Goal: Task Accomplishment & Management: Manage account settings

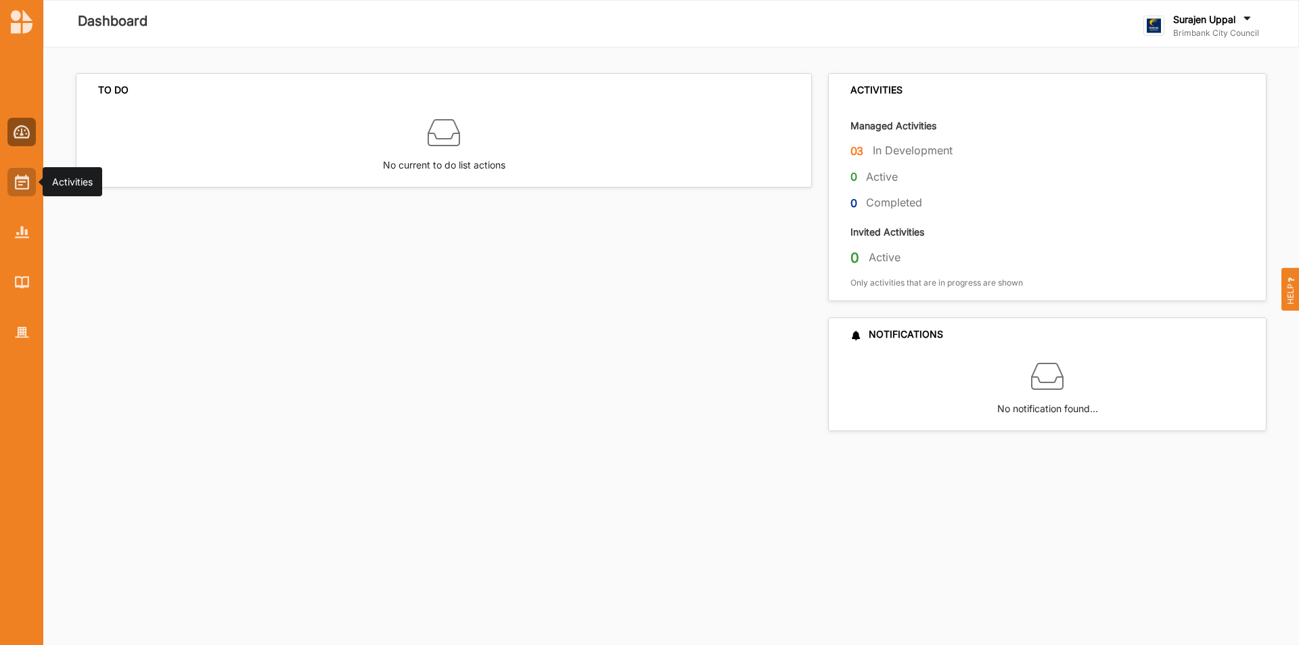
click at [22, 168] on div at bounding box center [21, 182] width 28 height 28
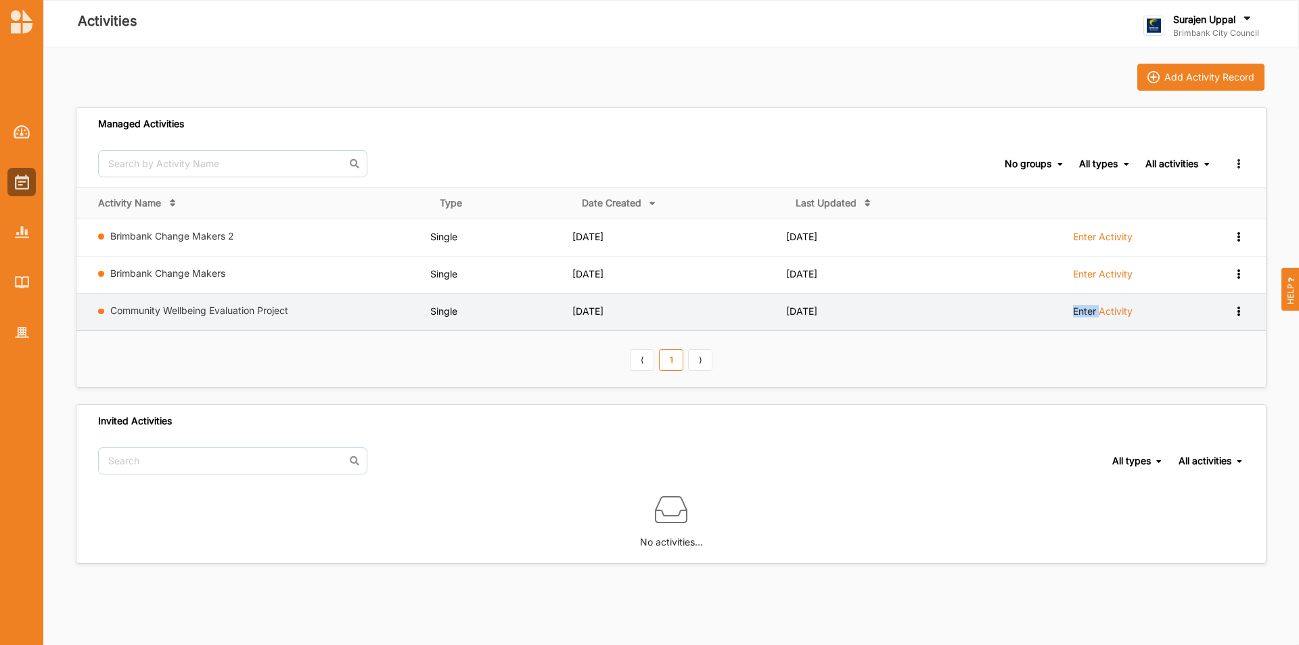
drag, startPoint x: 1097, startPoint y: 304, endPoint x: 1099, endPoint y: 315, distance: 11.7
click at [856, 315] on td "Enter Activity" at bounding box center [1106, 312] width 212 height 37
click at [856, 315] on label "Enter Activity" at bounding box center [1103, 311] width 60 height 12
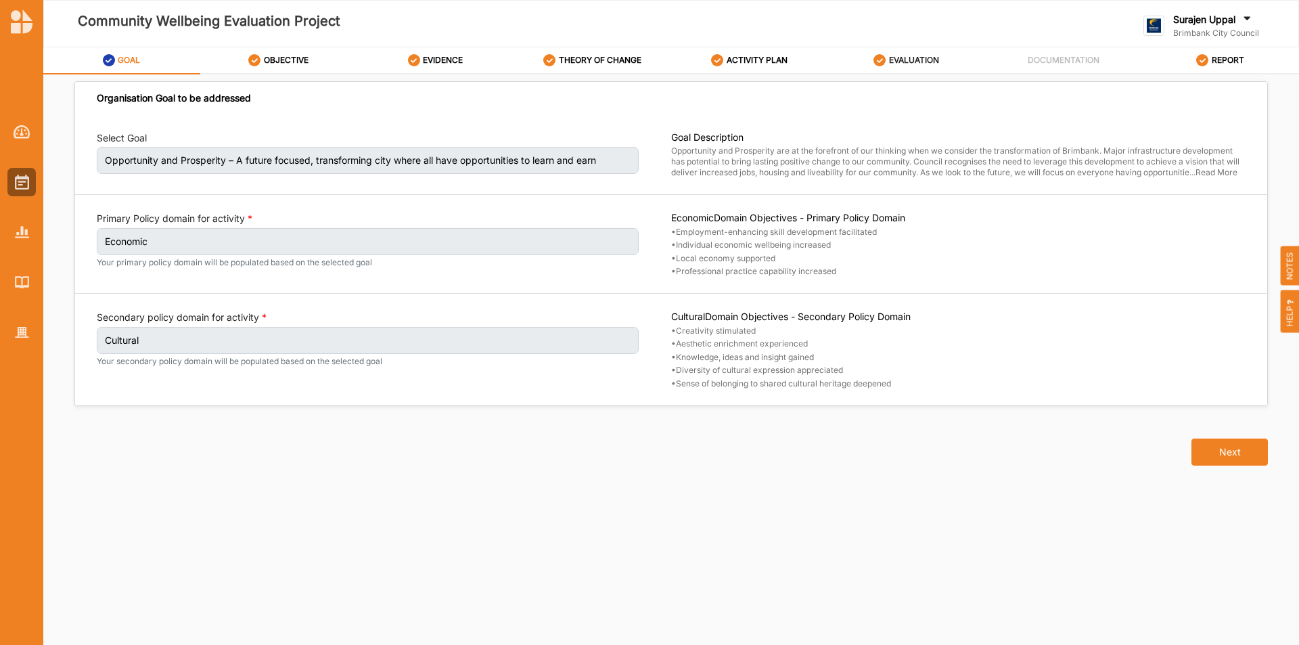
click at [856, 62] on label "EVALUATION" at bounding box center [914, 60] width 50 height 11
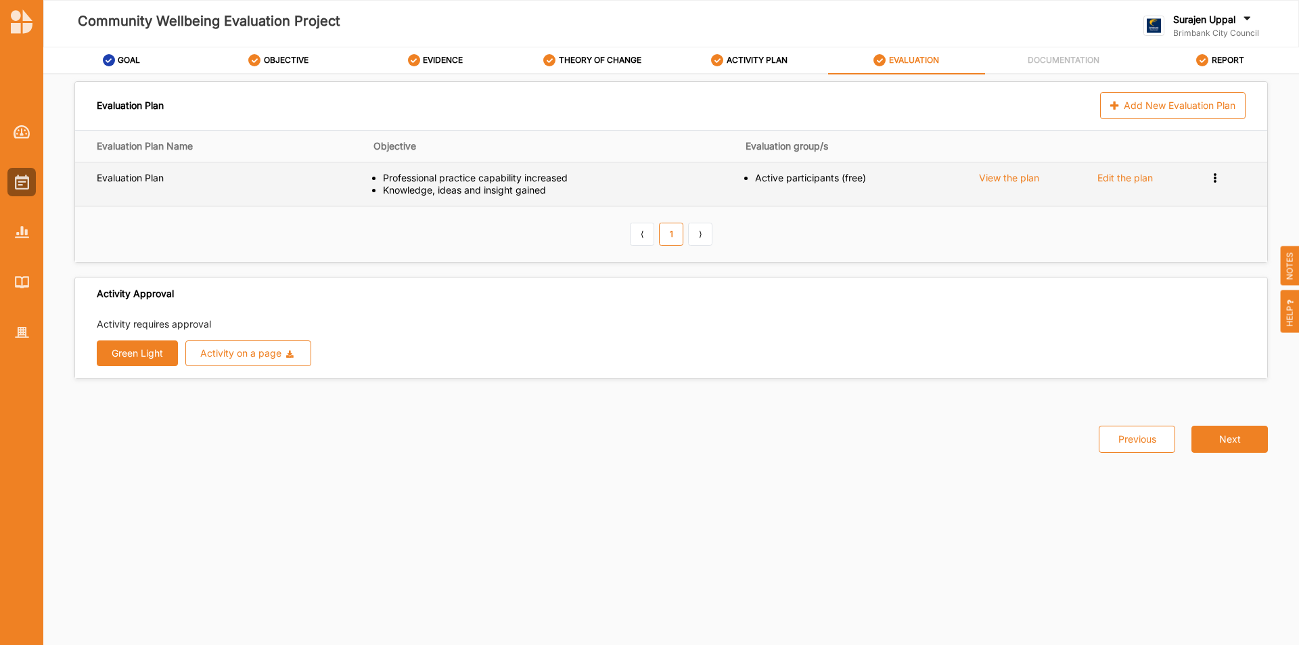
click at [856, 181] on div "Edit the plan" at bounding box center [1124, 178] width 55 height 12
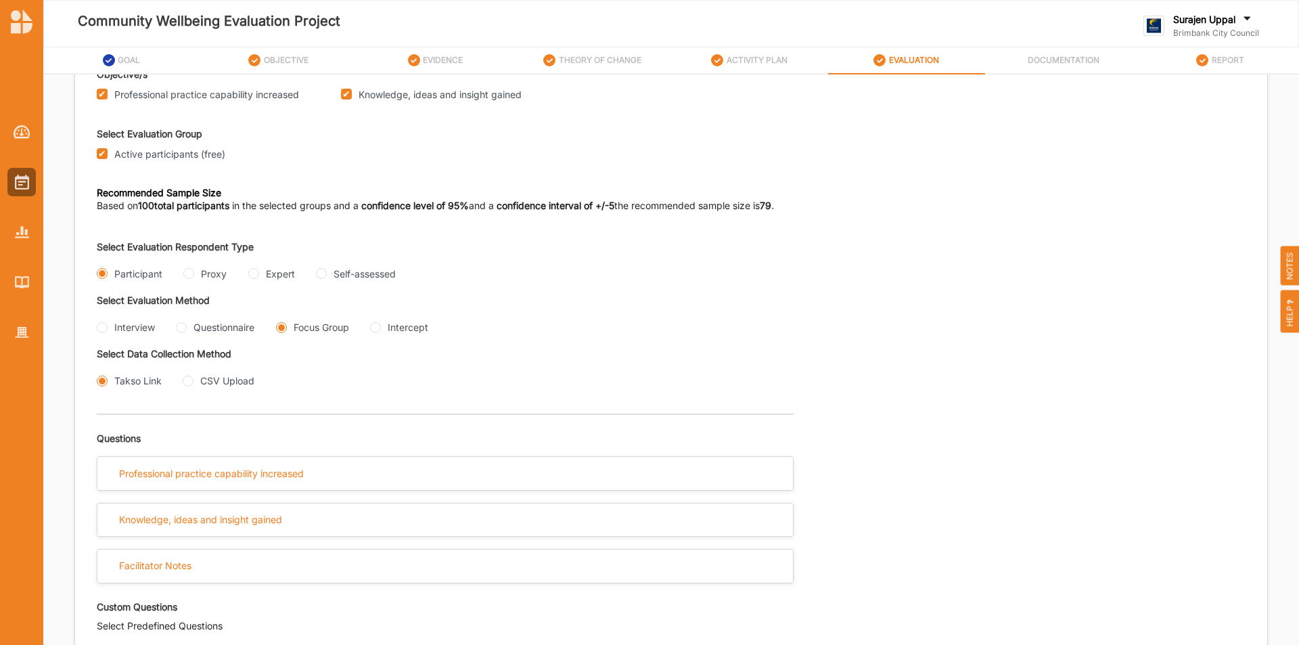
scroll to position [338, 0]
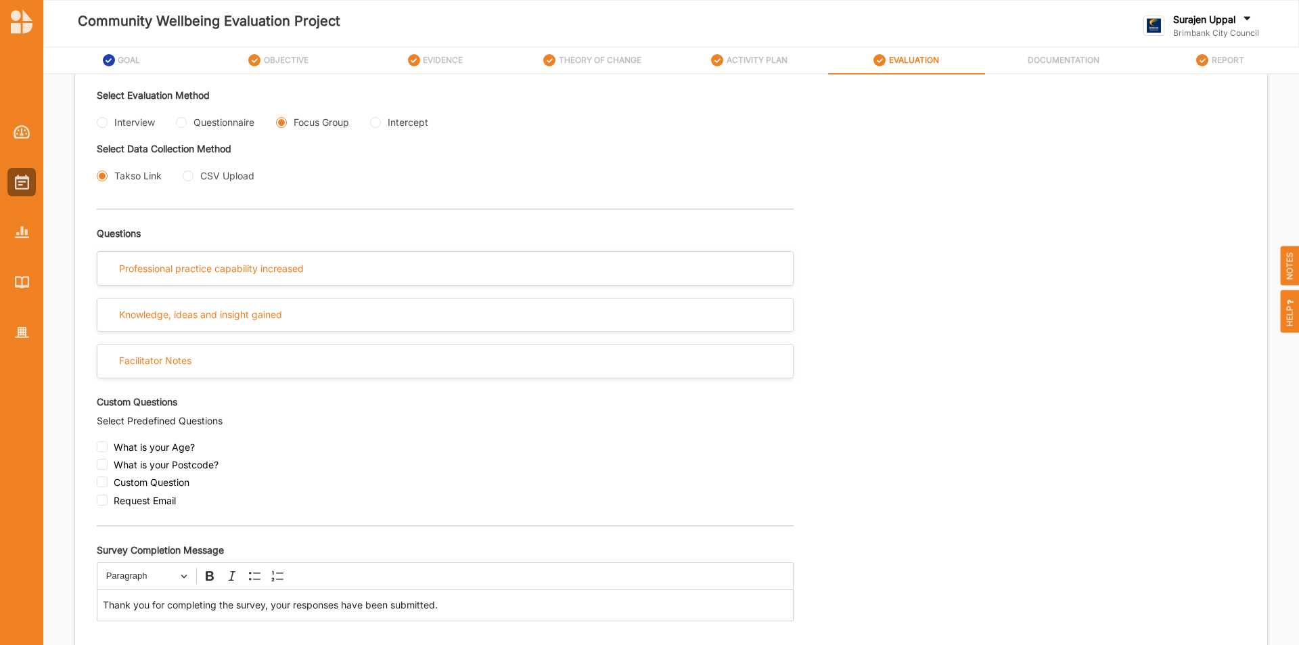
click at [106, 127] on div "Interview" at bounding box center [126, 122] width 58 height 14
click at [104, 124] on input "Interview" at bounding box center [102, 122] width 11 height 11
radio input "true"
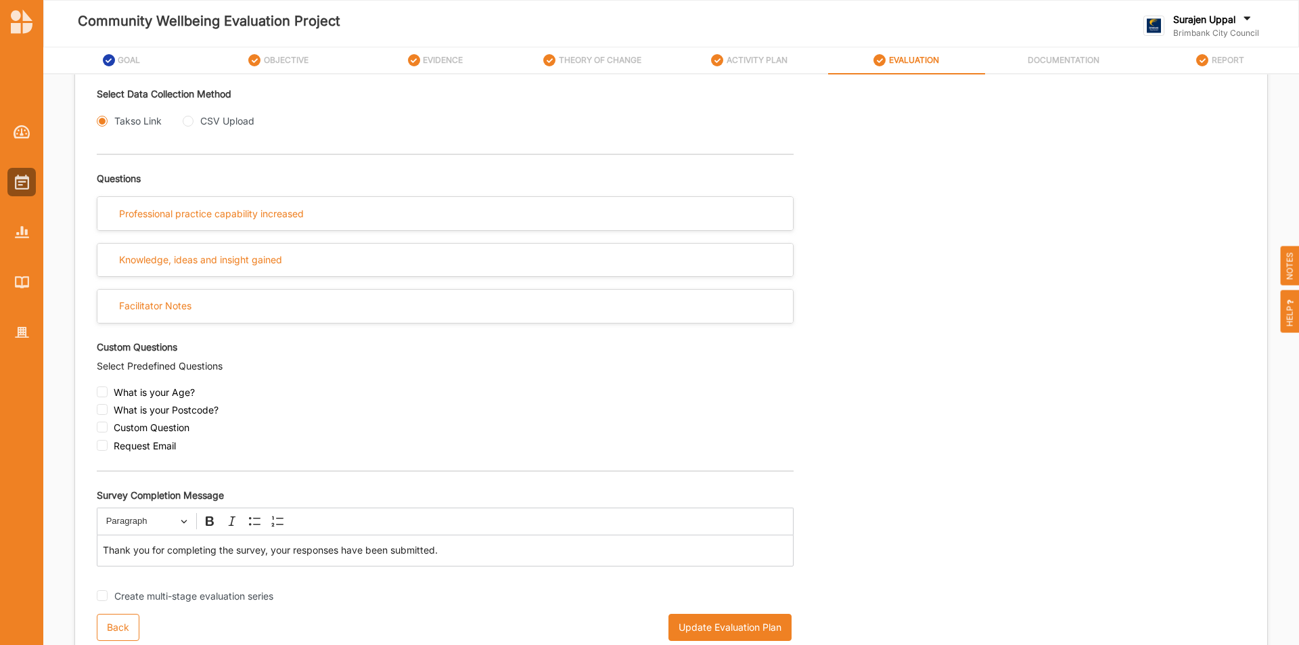
scroll to position [400, 0]
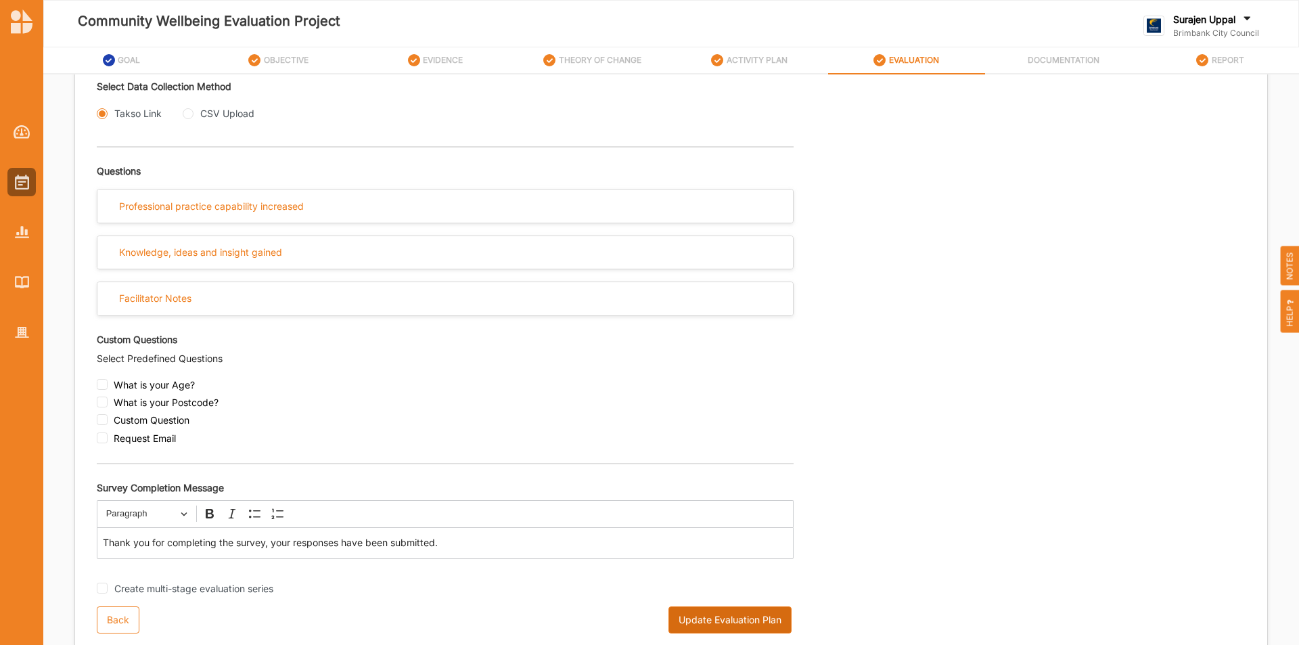
click at [717, 400] on button "Update Evaluation Plan" at bounding box center [729, 619] width 123 height 27
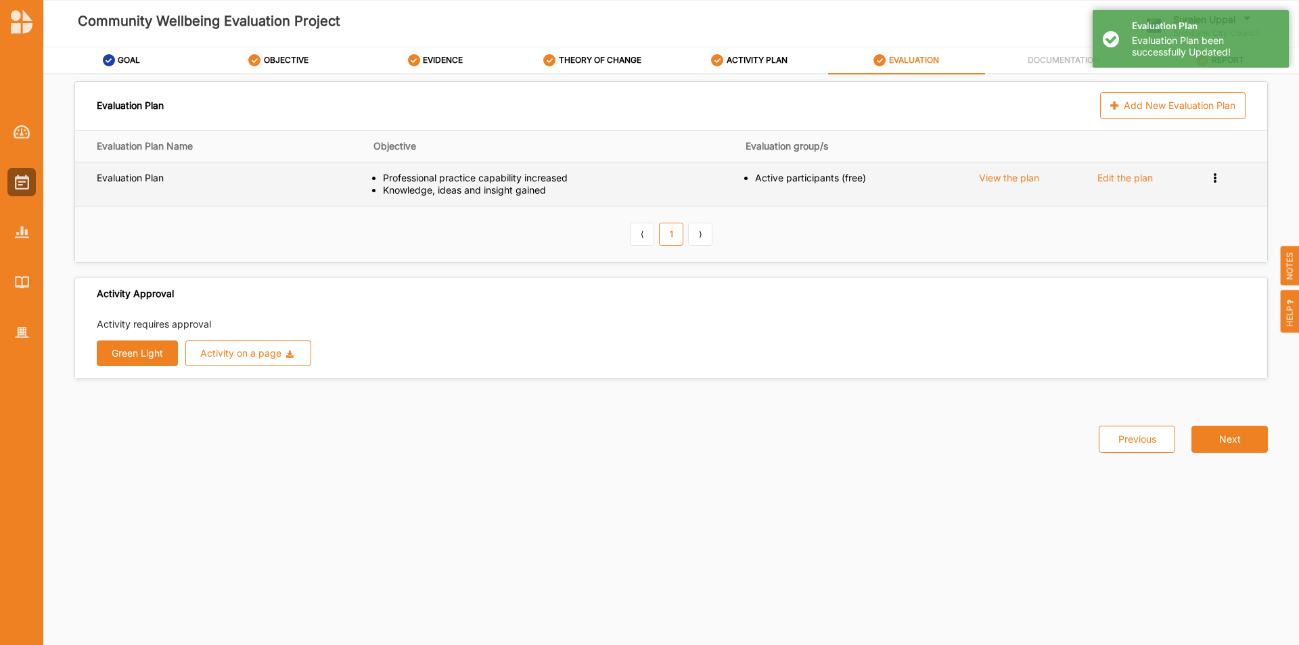
click at [856, 175] on div "Edit the plan" at bounding box center [1124, 178] width 55 height 12
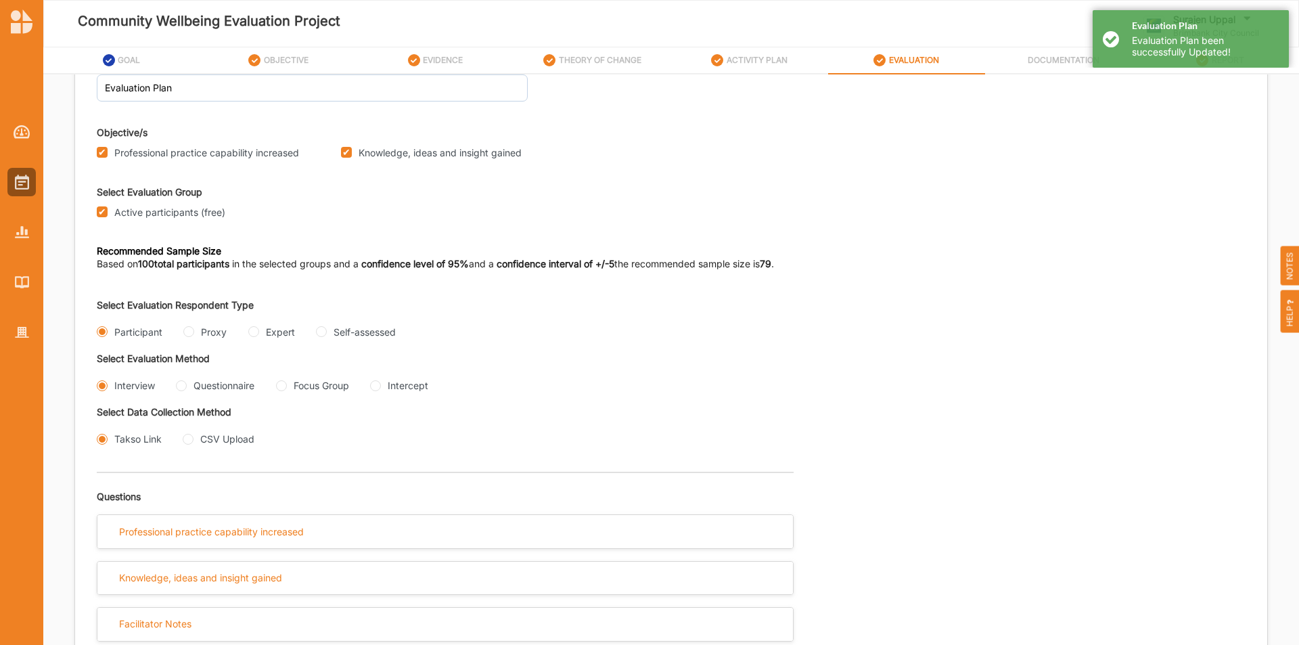
scroll to position [135, 0]
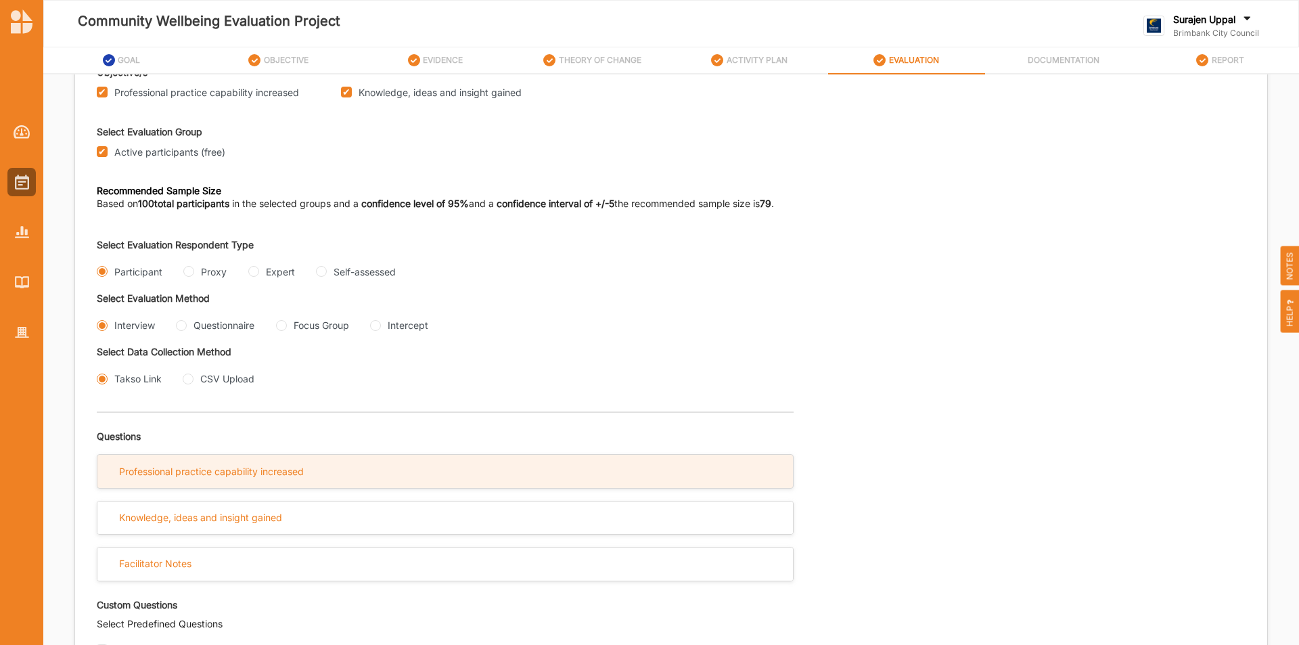
click at [341, 400] on div "Professional practice capability increased" at bounding box center [444, 471] width 695 height 33
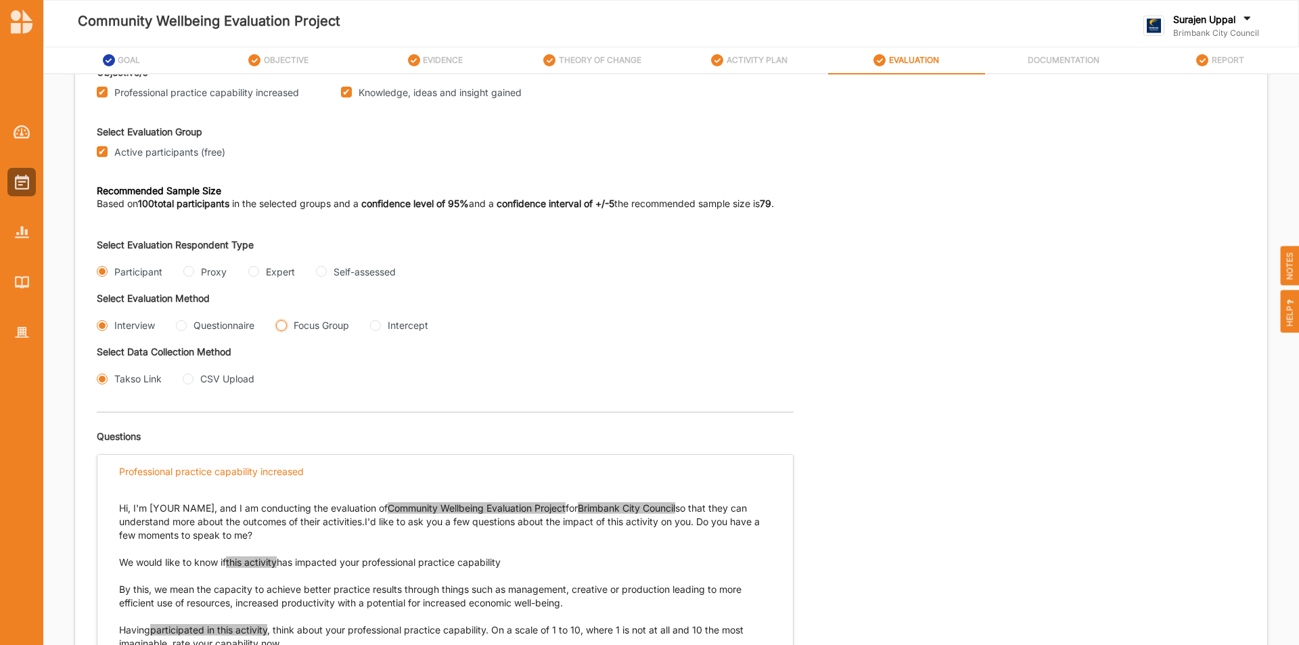
click at [285, 324] on Group "Focus Group" at bounding box center [281, 325] width 11 height 11
radio Group "true"
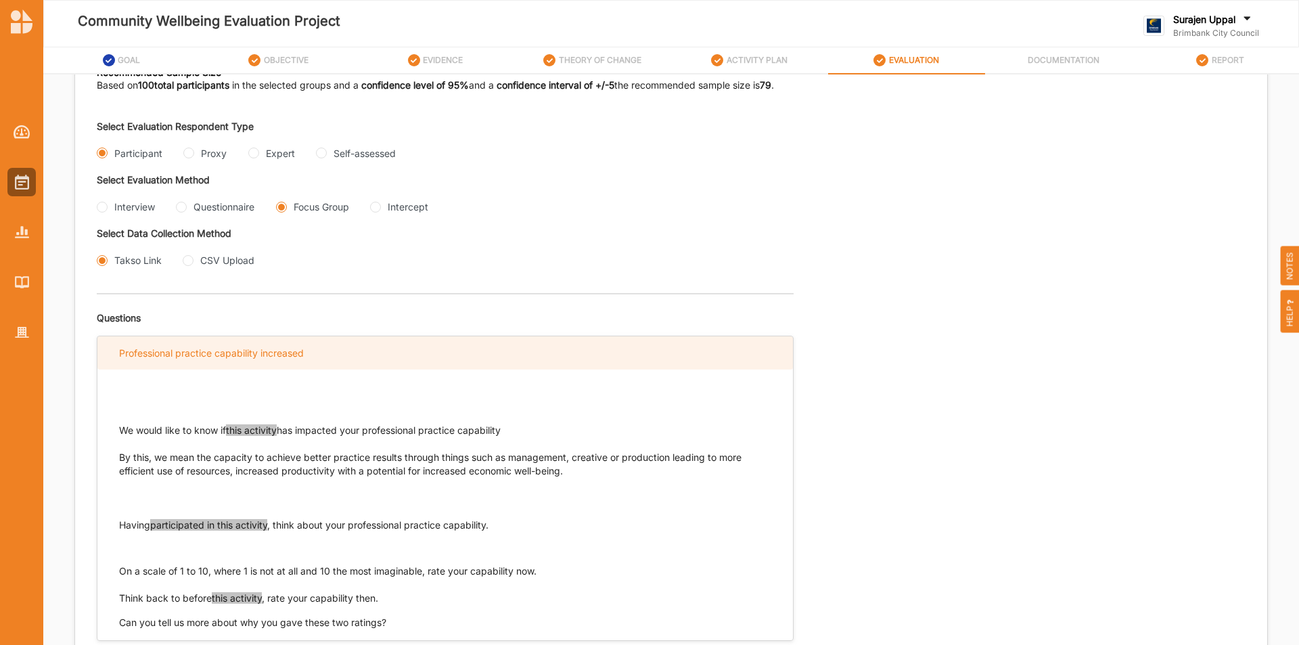
scroll to position [271, 0]
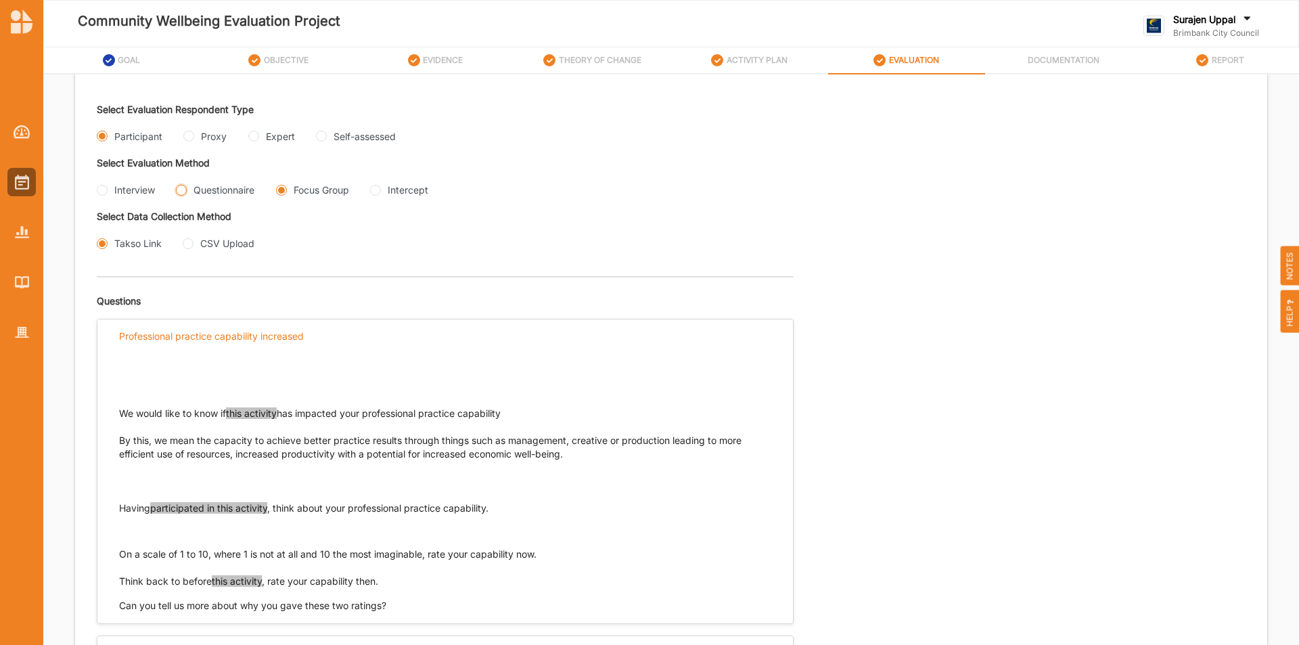
click at [183, 194] on input "Questionnaire" at bounding box center [181, 190] width 11 height 11
radio input "true"
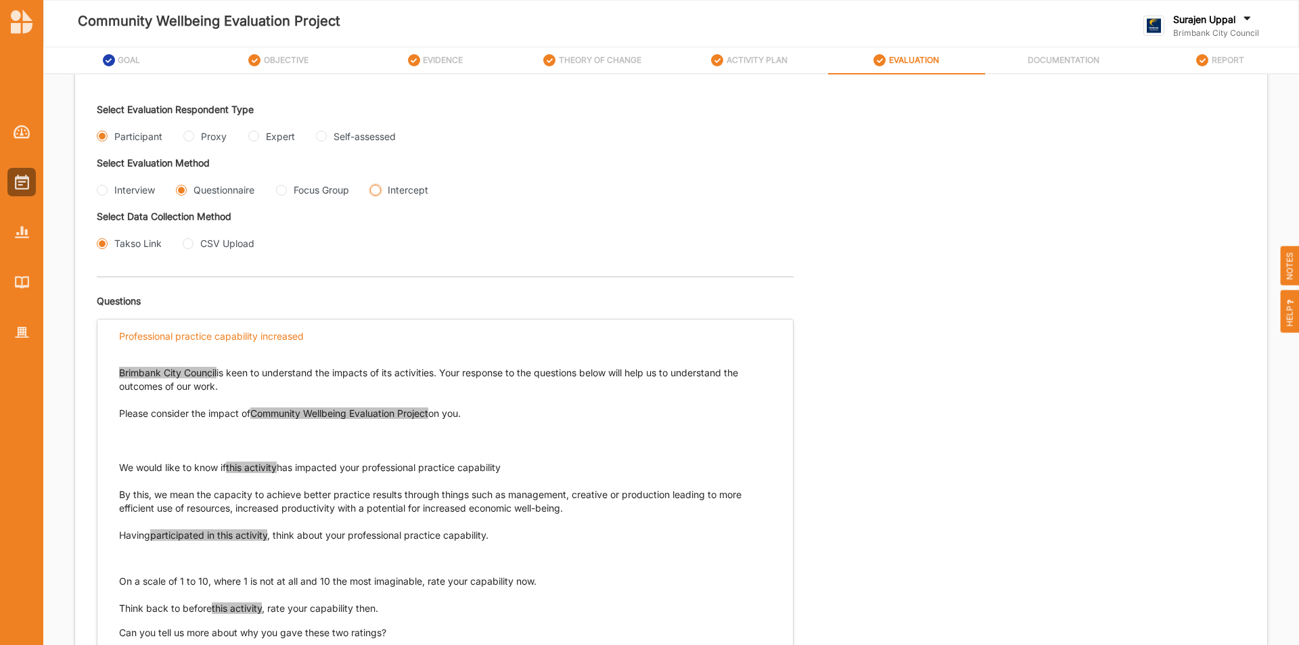
click at [381, 193] on input "Intercept" at bounding box center [375, 190] width 11 height 11
radio input "true"
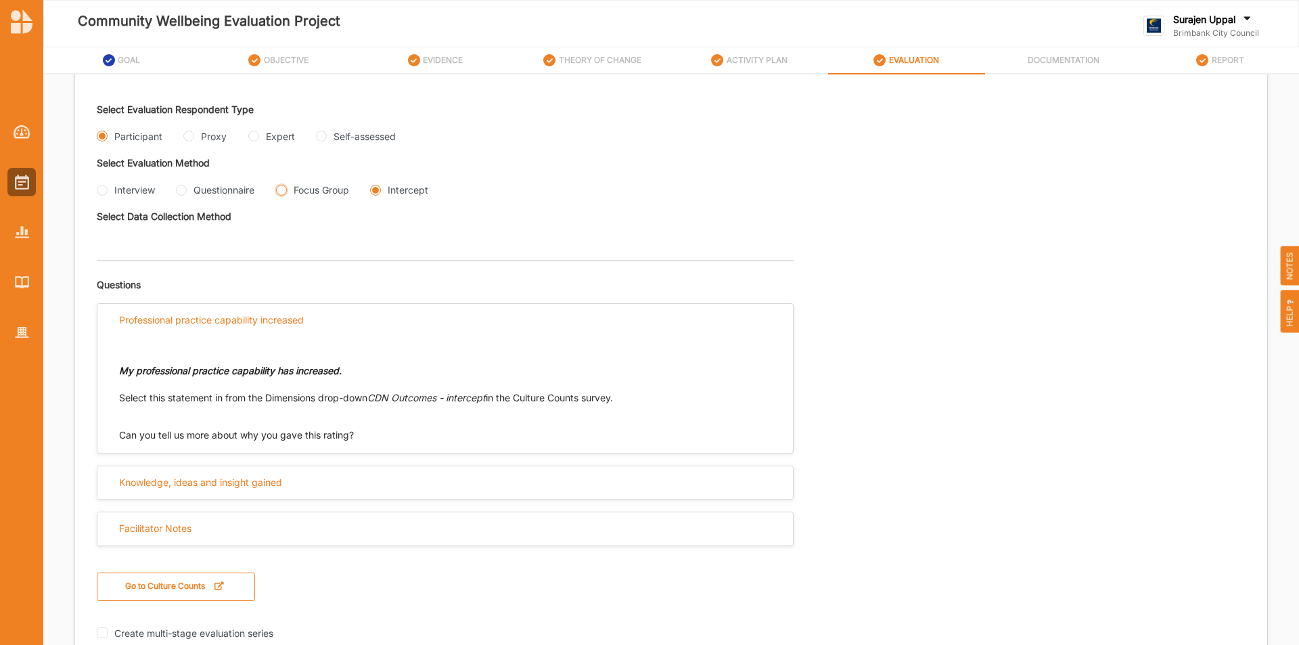
click at [279, 193] on Group "Focus Group" at bounding box center [281, 190] width 11 height 11
radio Group "true"
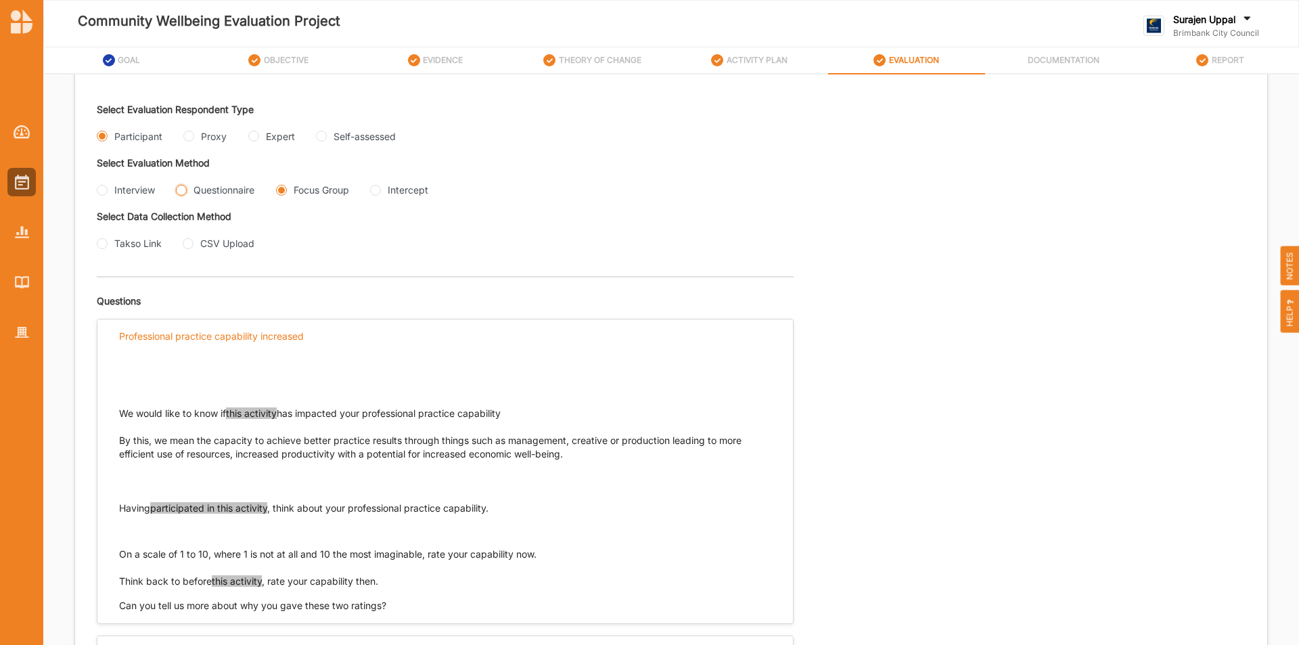
click at [182, 193] on input "Questionnaire" at bounding box center [181, 190] width 11 height 11
radio input "true"
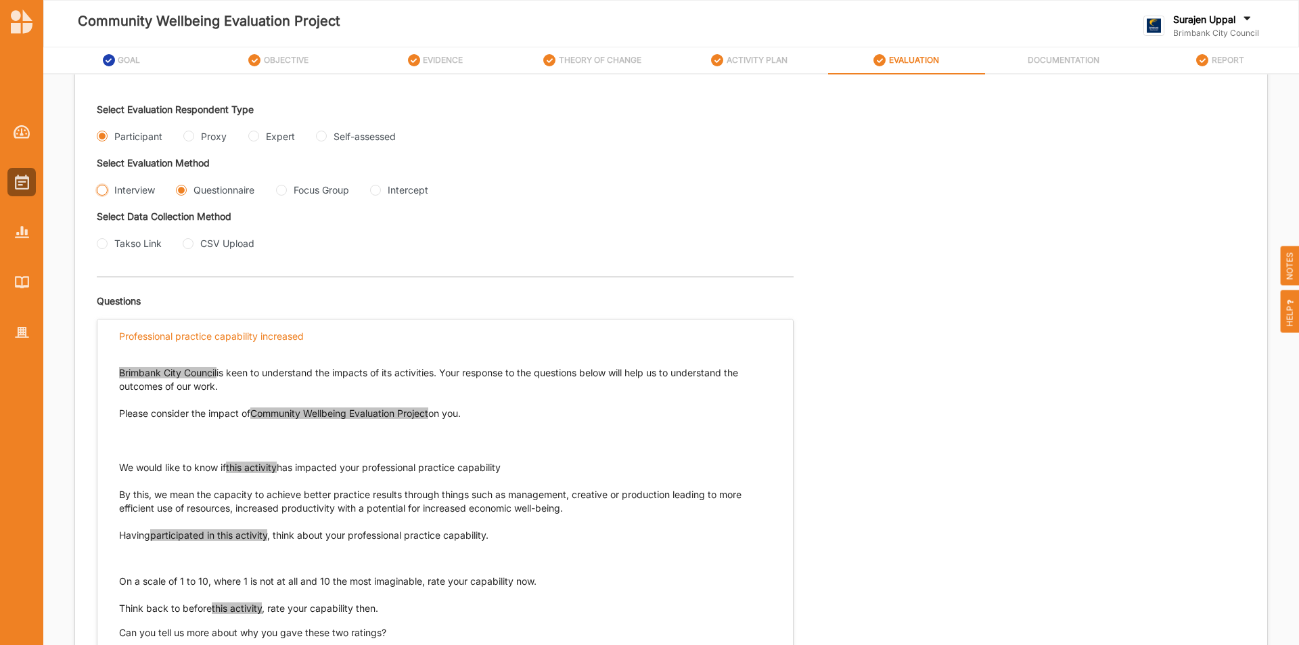
click at [104, 191] on input "Interview" at bounding box center [102, 190] width 11 height 11
radio input "true"
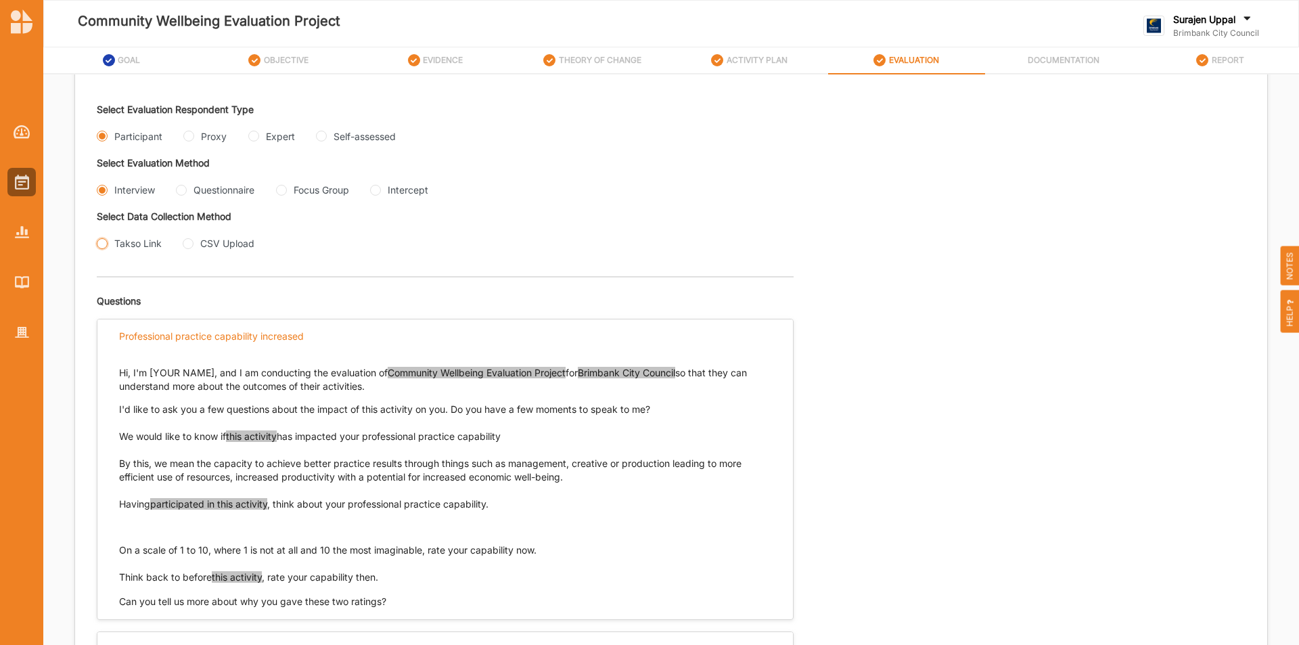
drag, startPoint x: 104, startPoint y: 244, endPoint x: 164, endPoint y: 237, distance: 60.5
click at [104, 244] on input "Takso Link" at bounding box center [102, 243] width 11 height 11
radio input "true"
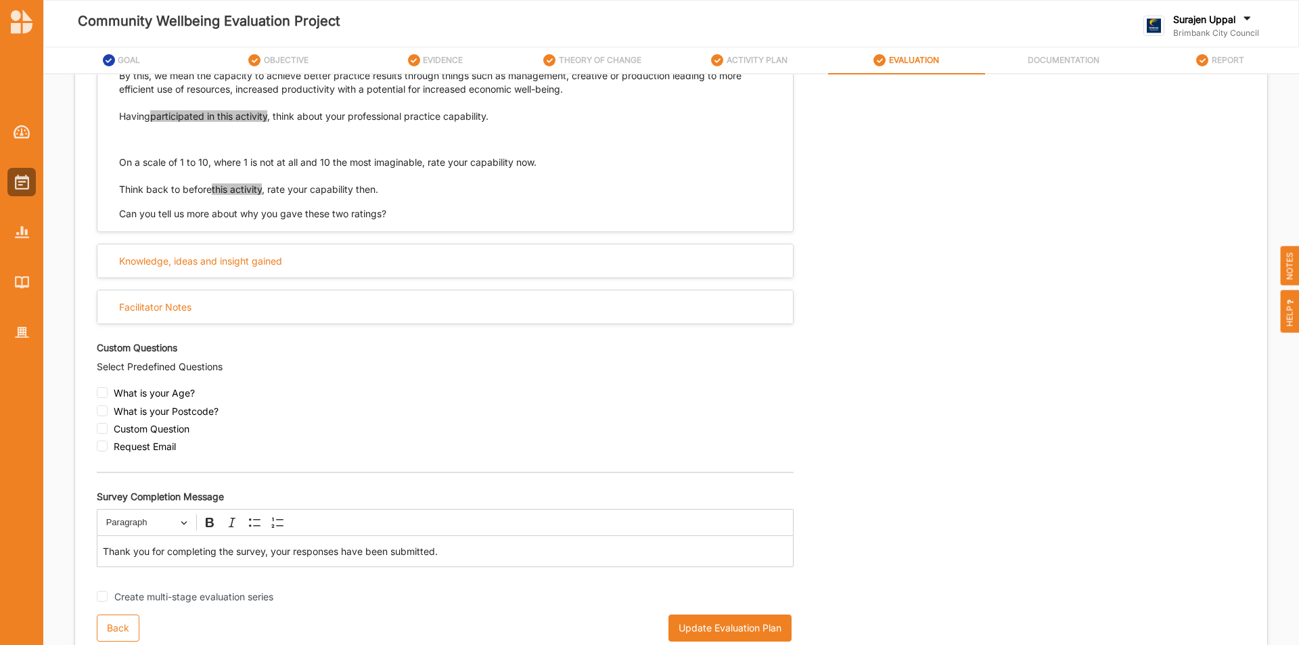
scroll to position [666, 0]
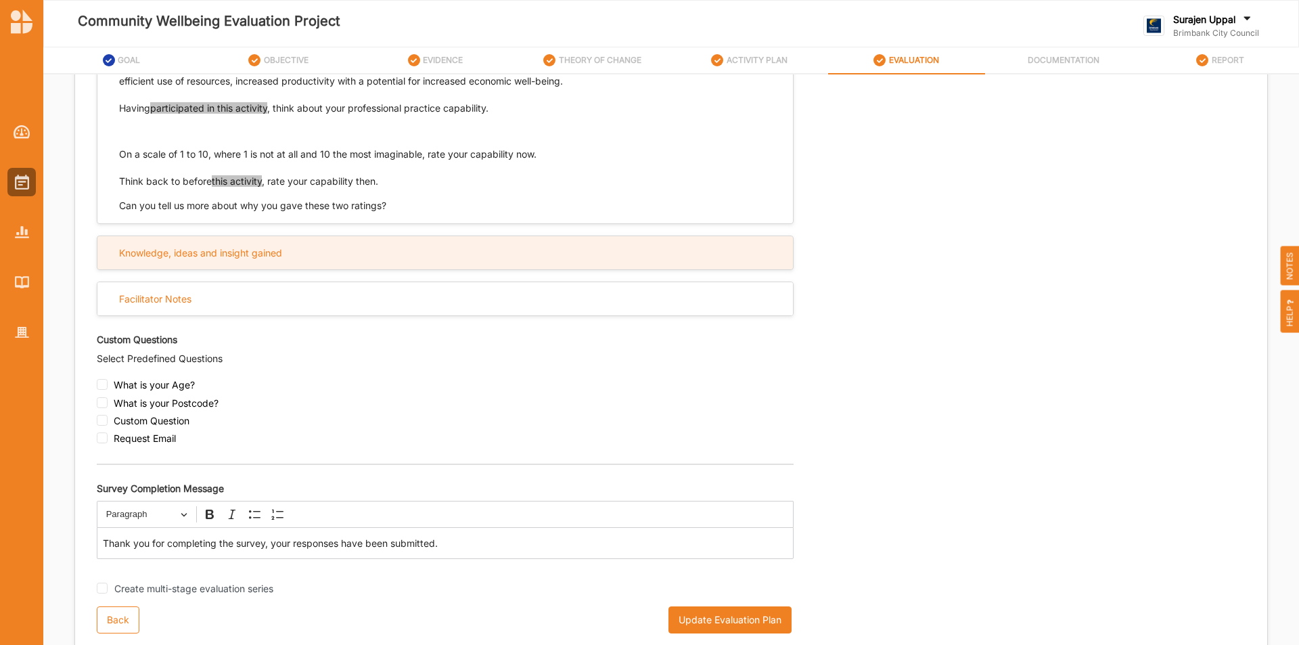
click at [405, 259] on div "Knowledge, ideas and insight gained" at bounding box center [444, 252] width 695 height 33
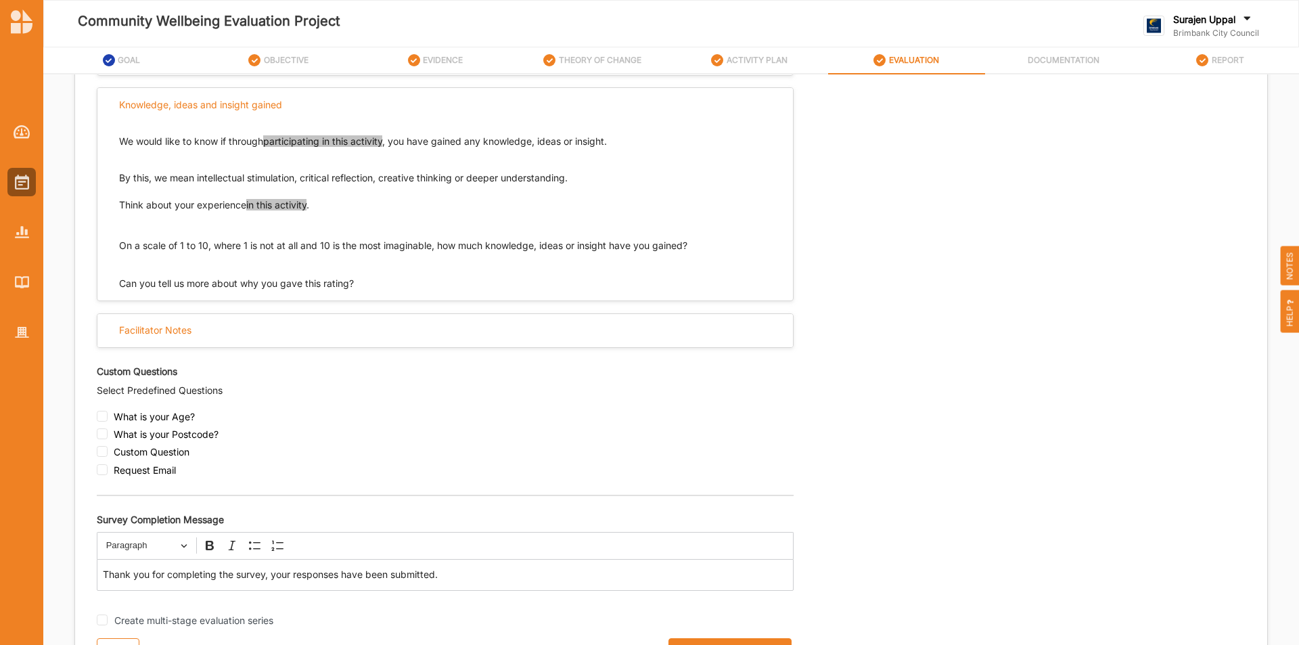
scroll to position [846, 0]
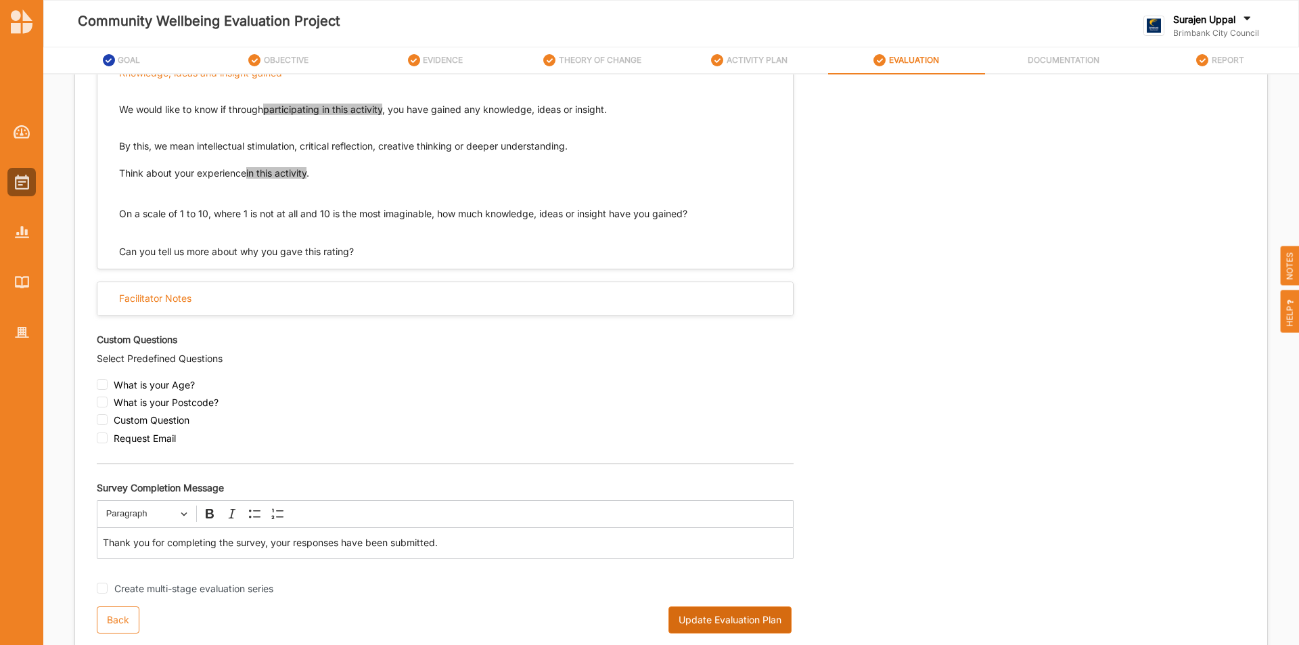
click at [722, 400] on button "Update Evaluation Plan" at bounding box center [729, 619] width 123 height 27
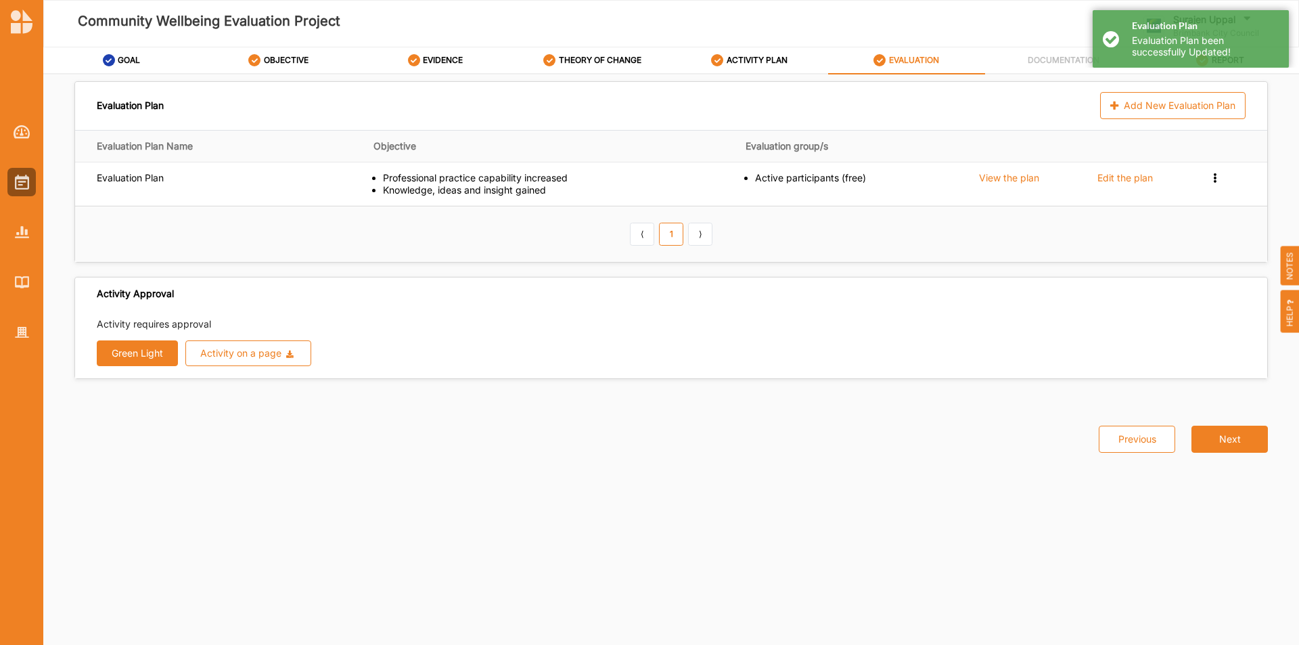
scroll to position [0, 0]
click at [856, 106] on div "Add New Evaluation Plan" at bounding box center [1172, 105] width 145 height 27
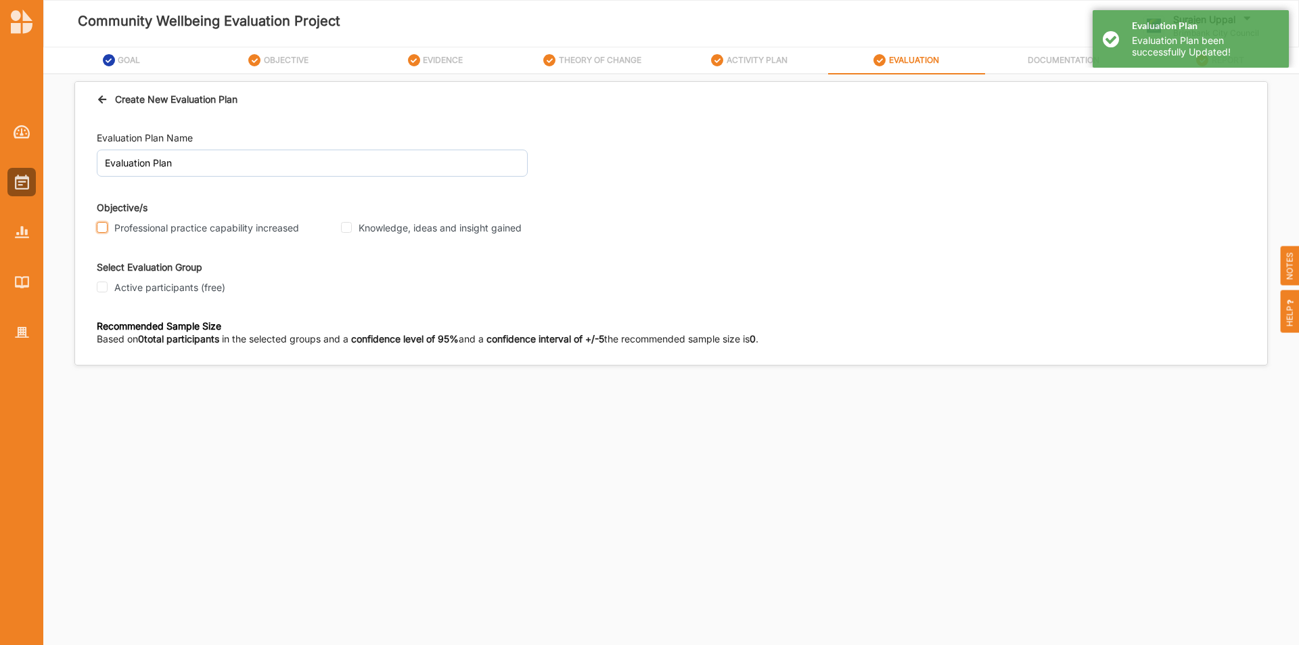
click at [105, 222] on input "Professional practice capability increased" at bounding box center [102, 227] width 11 height 11
checkbox input "true"
click at [344, 231] on input "Knowledge, ideas and insight gained" at bounding box center [346, 227] width 11 height 11
checkbox input "true"
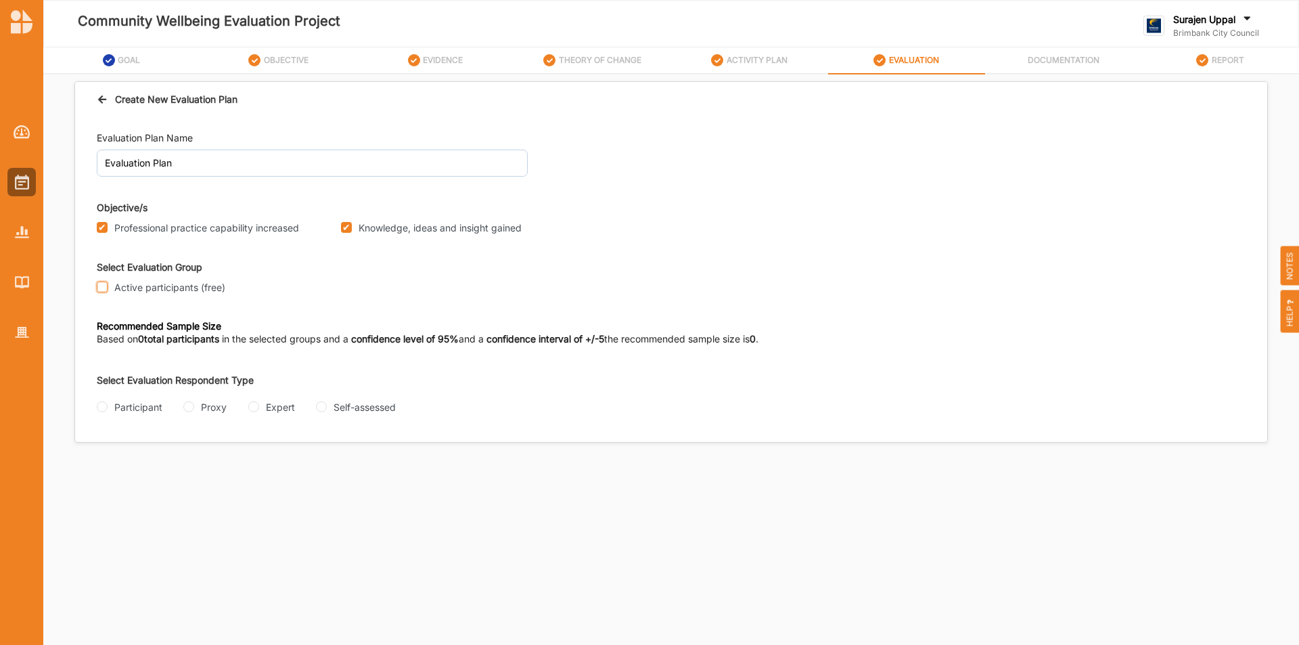
click at [102, 287] on input "Active participants (free)" at bounding box center [102, 286] width 11 height 11
checkbox input "true"
click at [99, 400] on input "Participant" at bounding box center [102, 406] width 11 height 11
radio input "true"
click at [378, 400] on input "Intercept" at bounding box center [375, 460] width 11 height 11
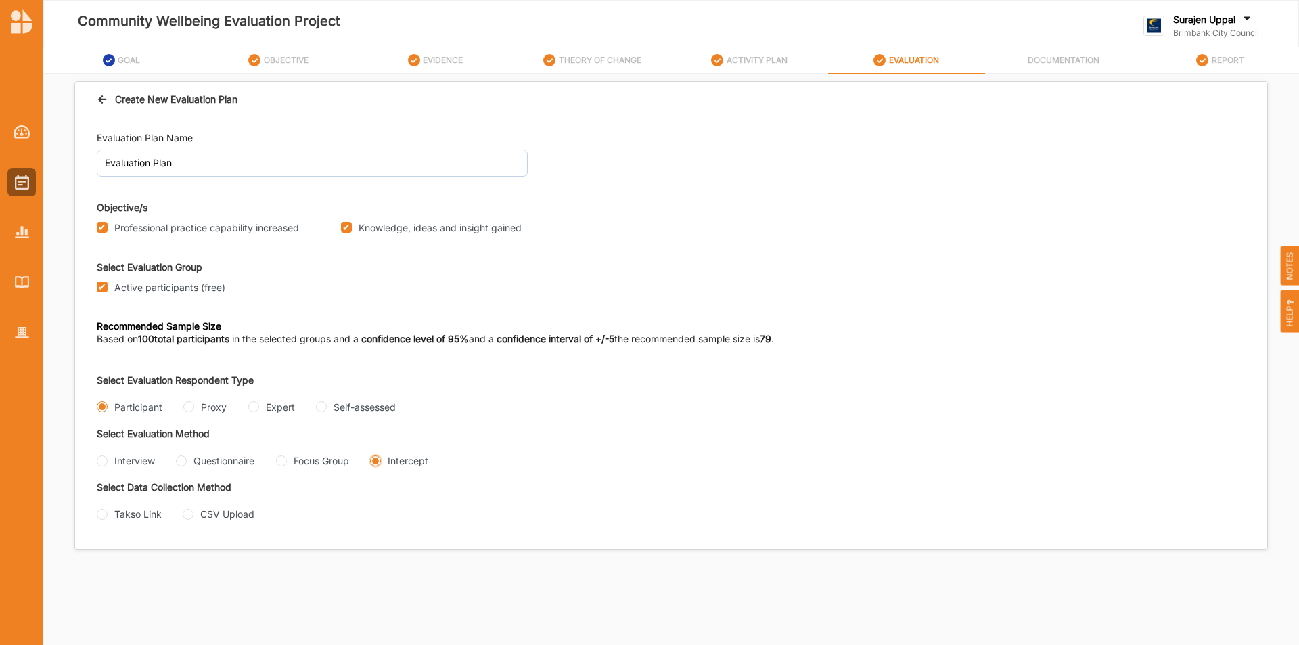
radio input "true"
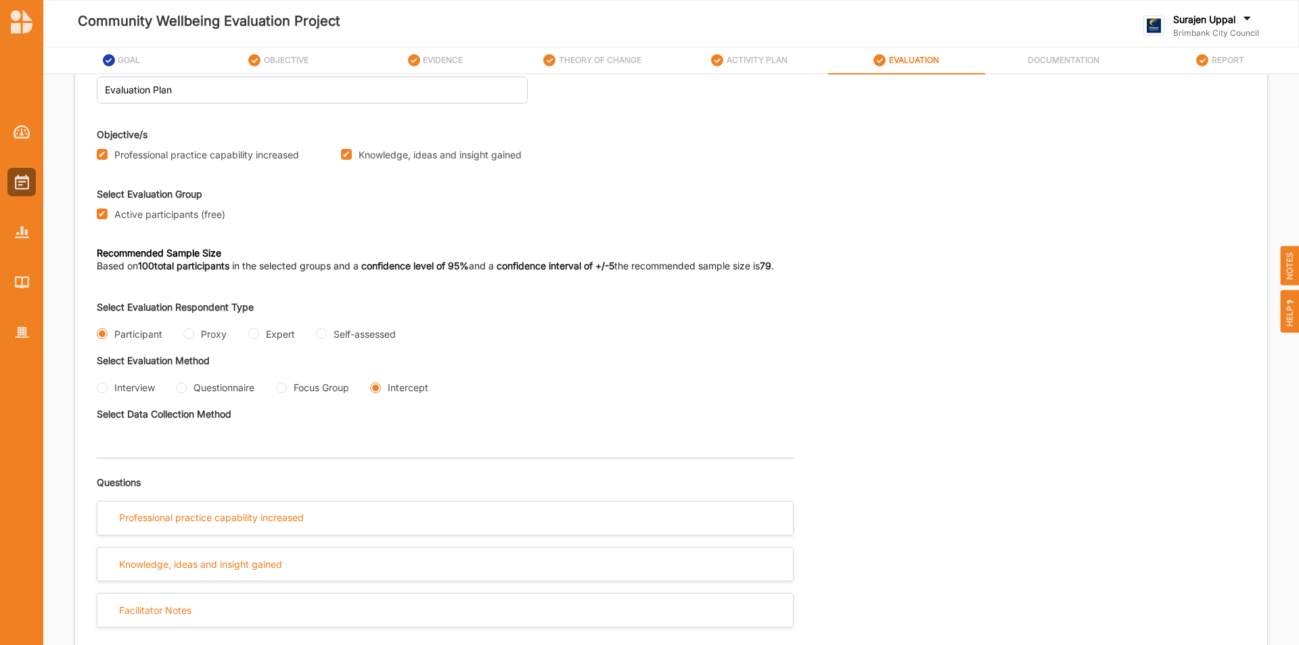
scroll to position [200, 0]
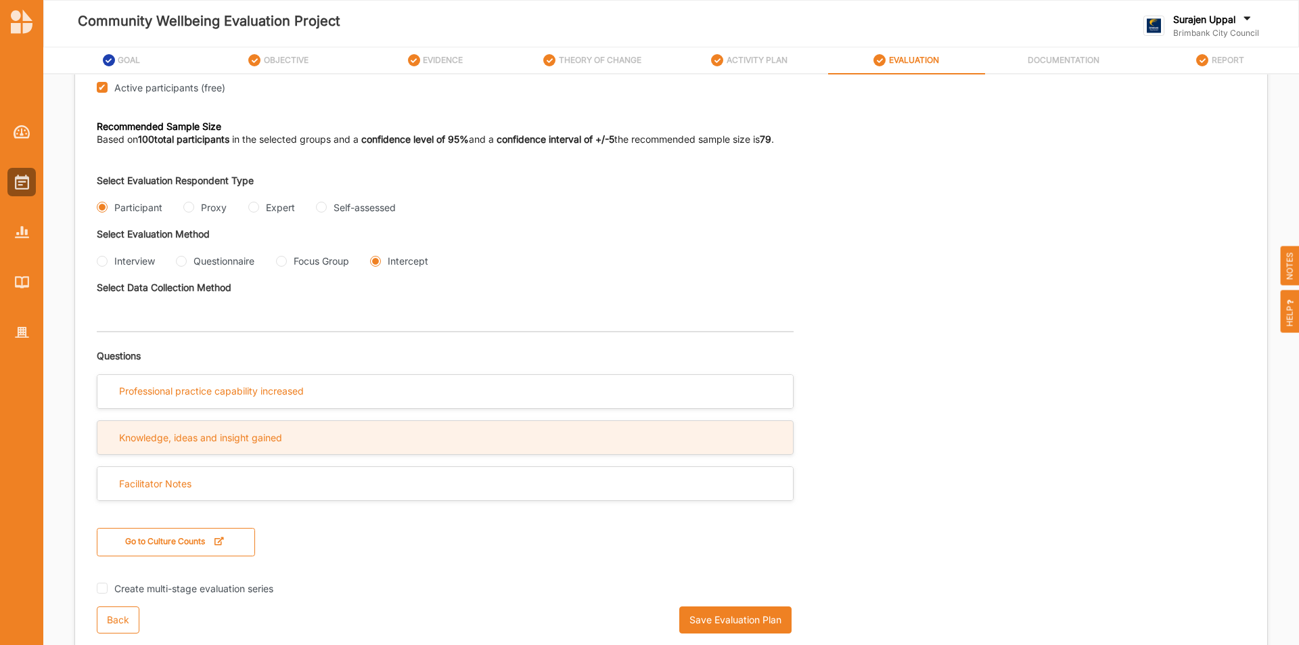
click at [413, 400] on div "Knowledge, ideas and insight gained" at bounding box center [444, 437] width 695 height 33
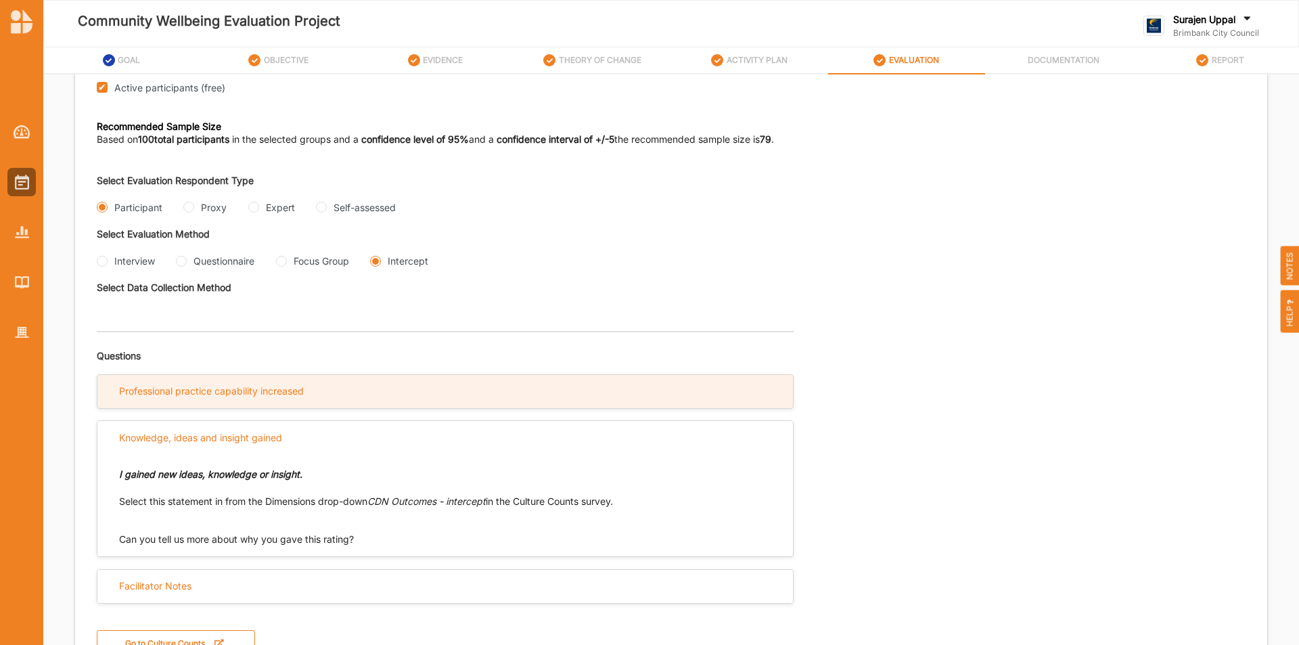
click at [415, 384] on div "Professional practice capability increased" at bounding box center [444, 391] width 695 height 33
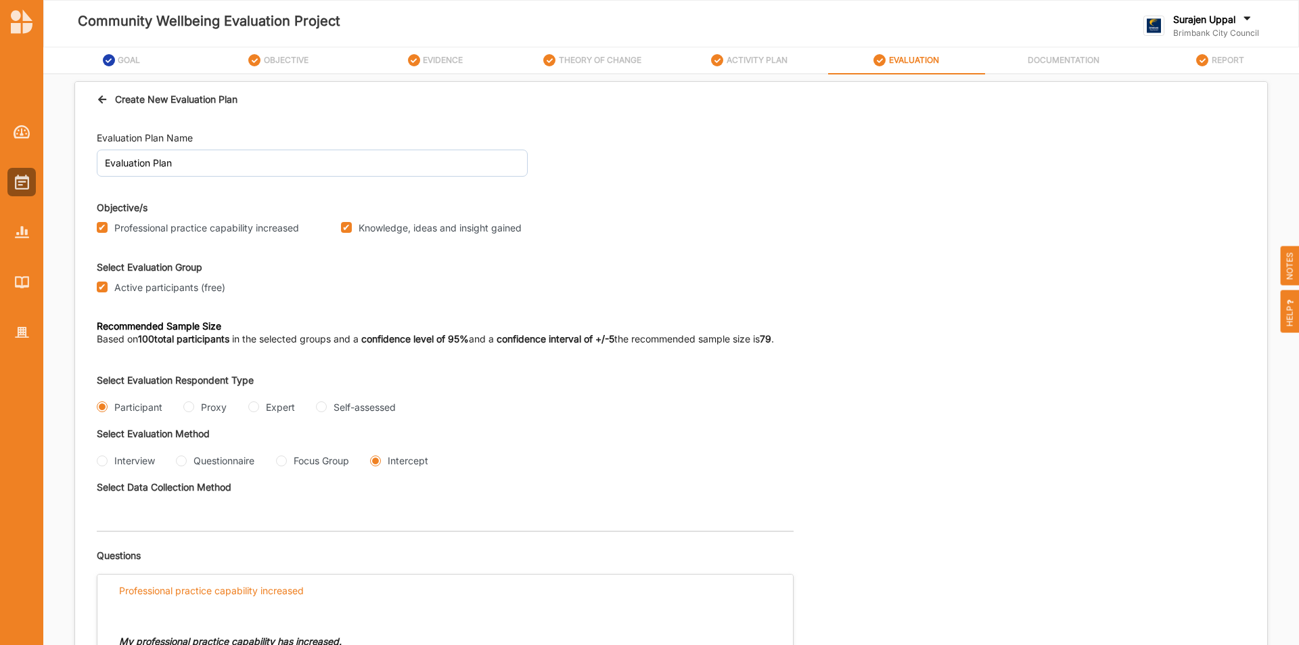
scroll to position [0, 0]
click at [97, 91] on div "Create New Evaluation Plan" at bounding box center [671, 99] width 1192 height 35
click at [112, 101] on div "Create New Evaluation Plan" at bounding box center [167, 99] width 141 height 14
click at [97, 102] on div "Create New Evaluation Plan" at bounding box center [167, 99] width 141 height 14
click at [100, 102] on icon at bounding box center [103, 97] width 12 height 9
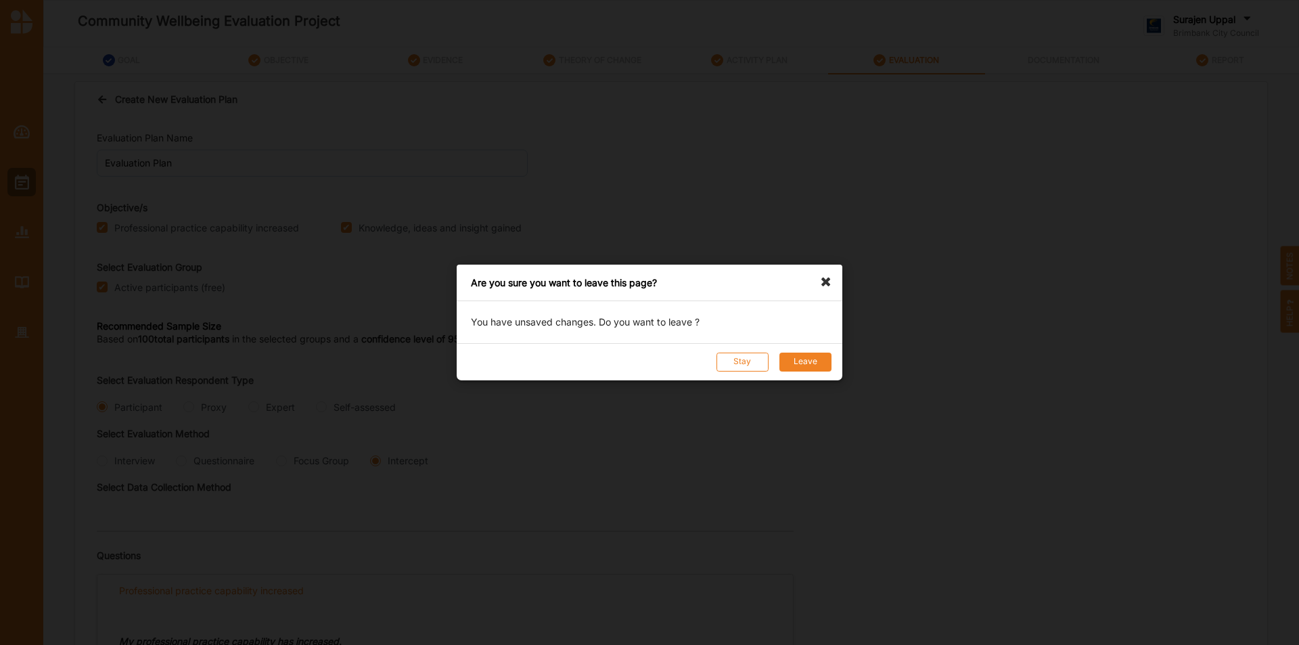
click at [806, 362] on button "Leave" at bounding box center [805, 361] width 52 height 19
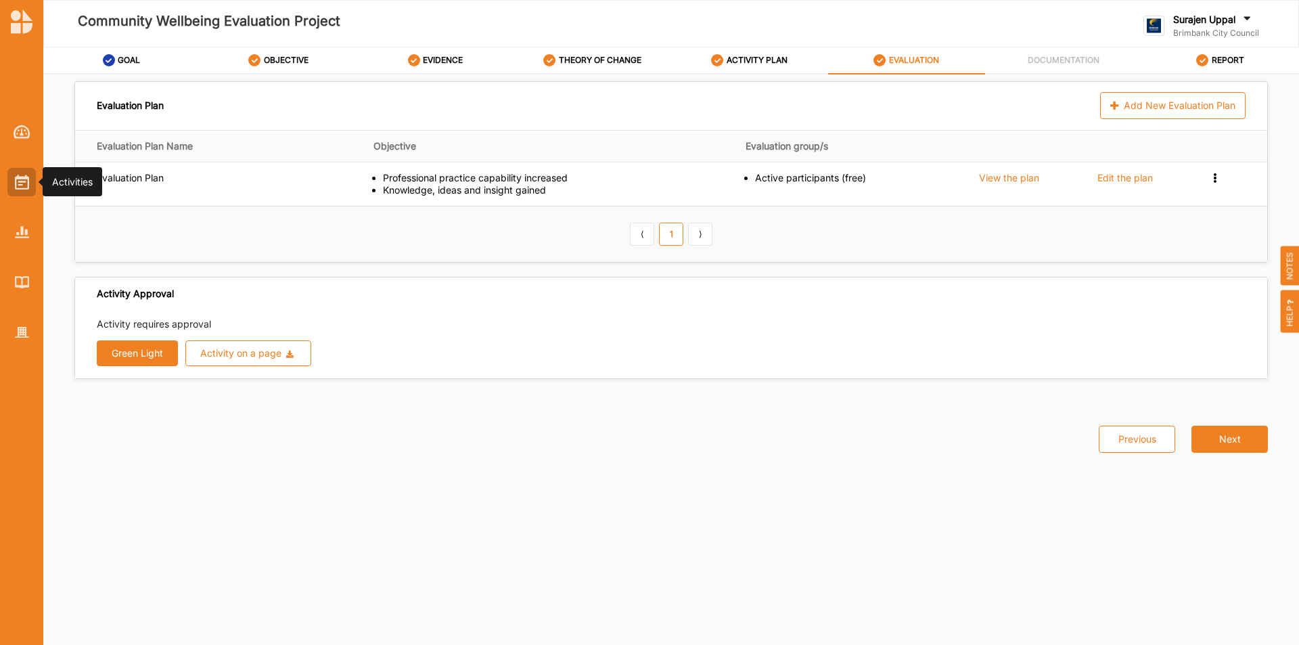
drag, startPoint x: 9, startPoint y: 177, endPoint x: 36, endPoint y: 175, distance: 26.5
click at [10, 177] on div at bounding box center [21, 182] width 28 height 28
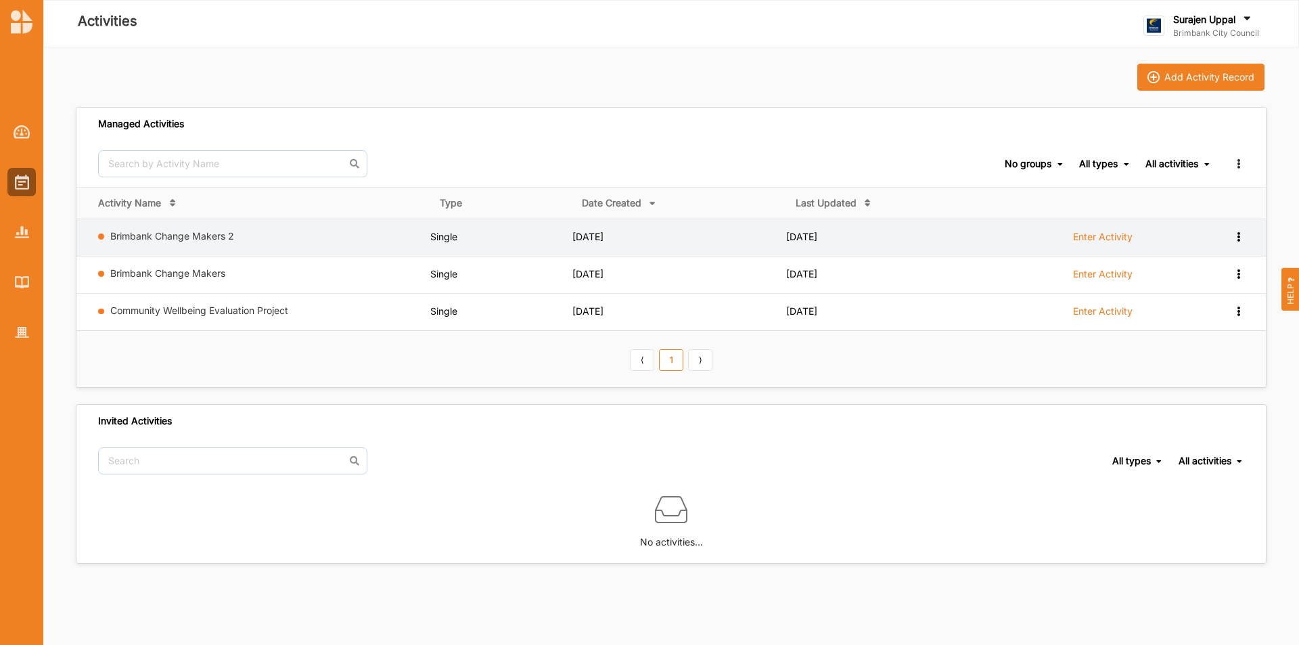
click at [856, 232] on label "Enter Activity" at bounding box center [1103, 237] width 60 height 12
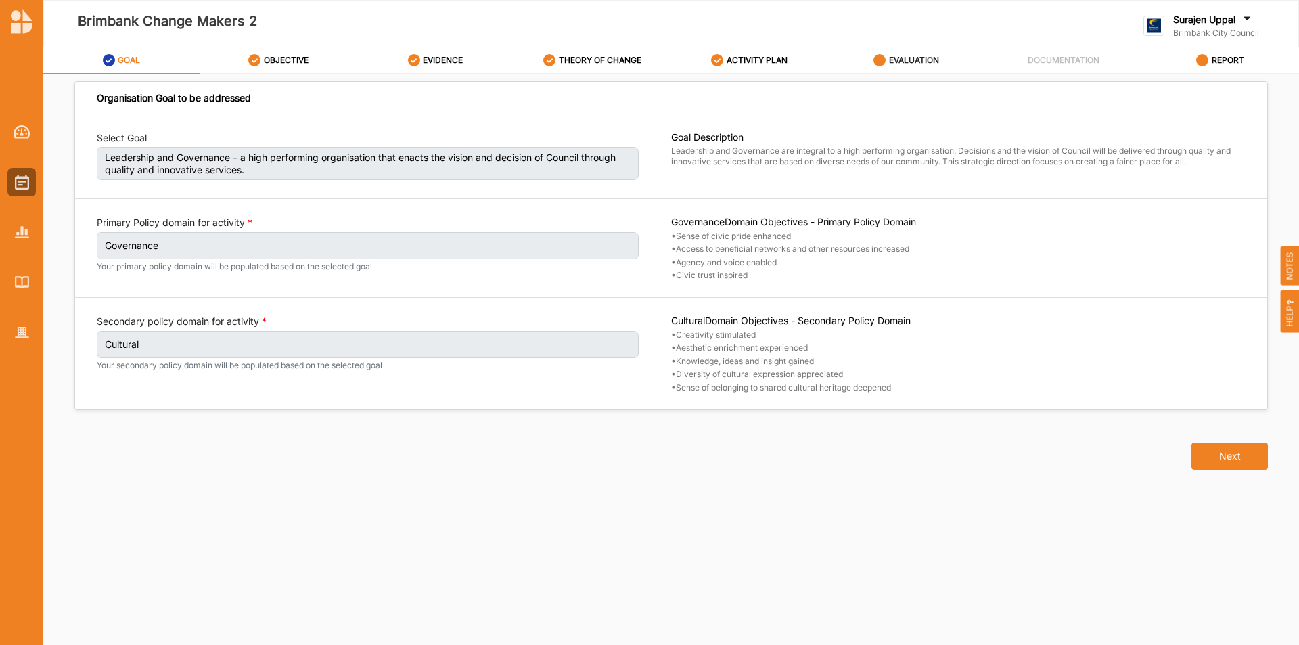
click at [856, 58] on label "EVALUATION" at bounding box center [914, 60] width 50 height 11
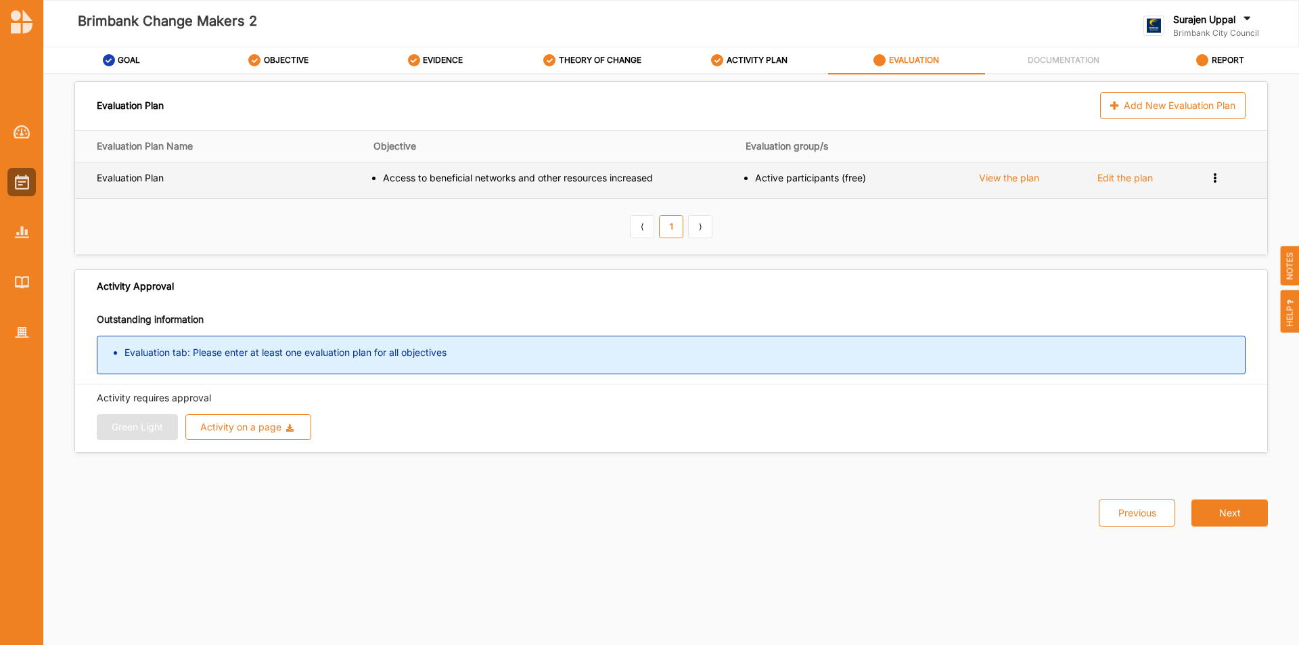
click at [856, 175] on div "Edit the plan" at bounding box center [1124, 178] width 55 height 12
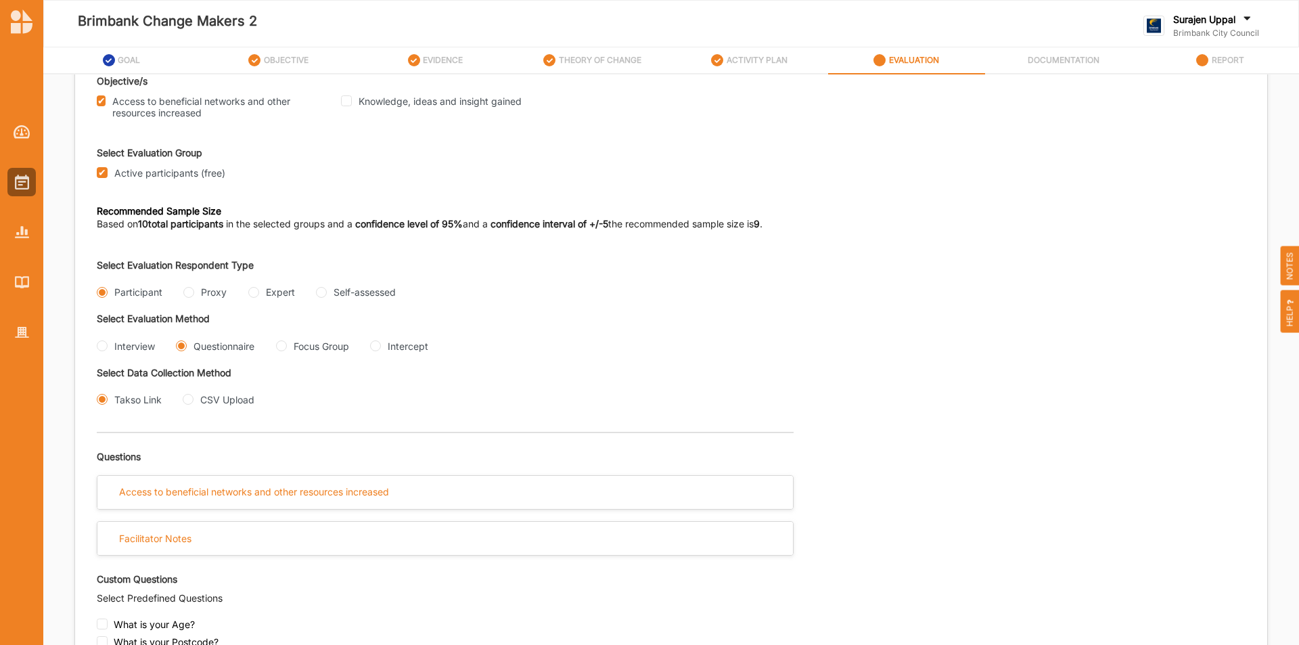
scroll to position [271, 0]
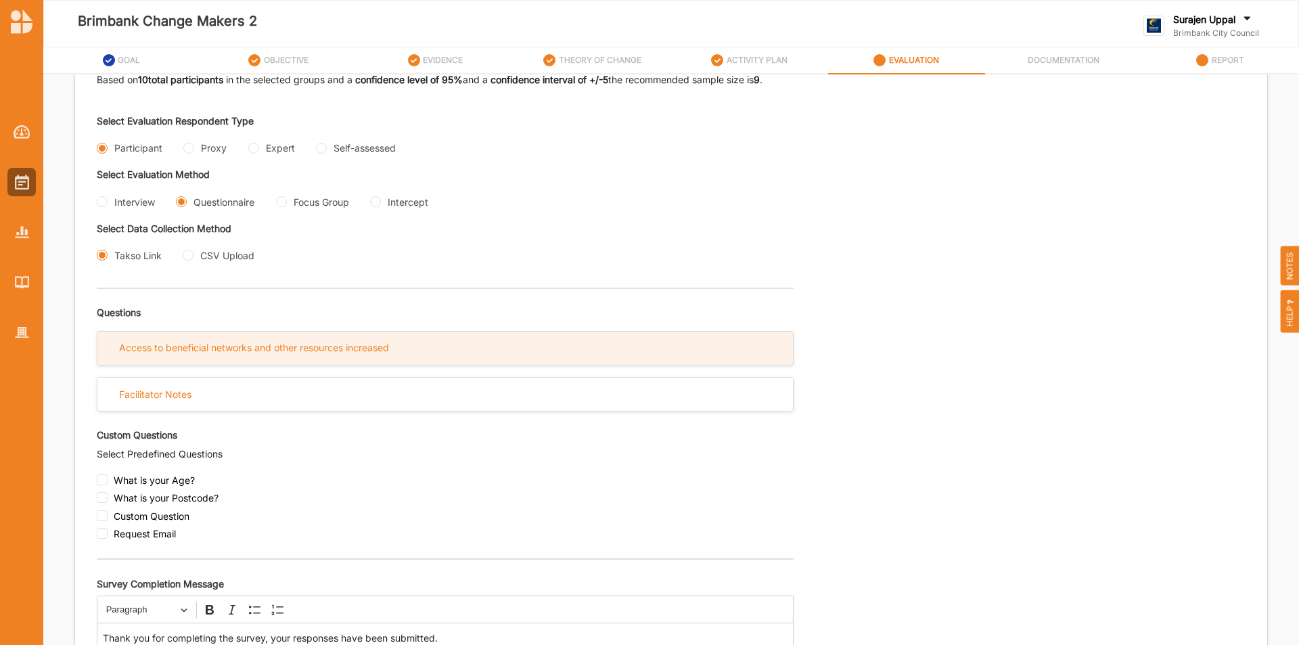
click at [474, 344] on div "Access to beneficial networks and other resources increased" at bounding box center [444, 347] width 695 height 33
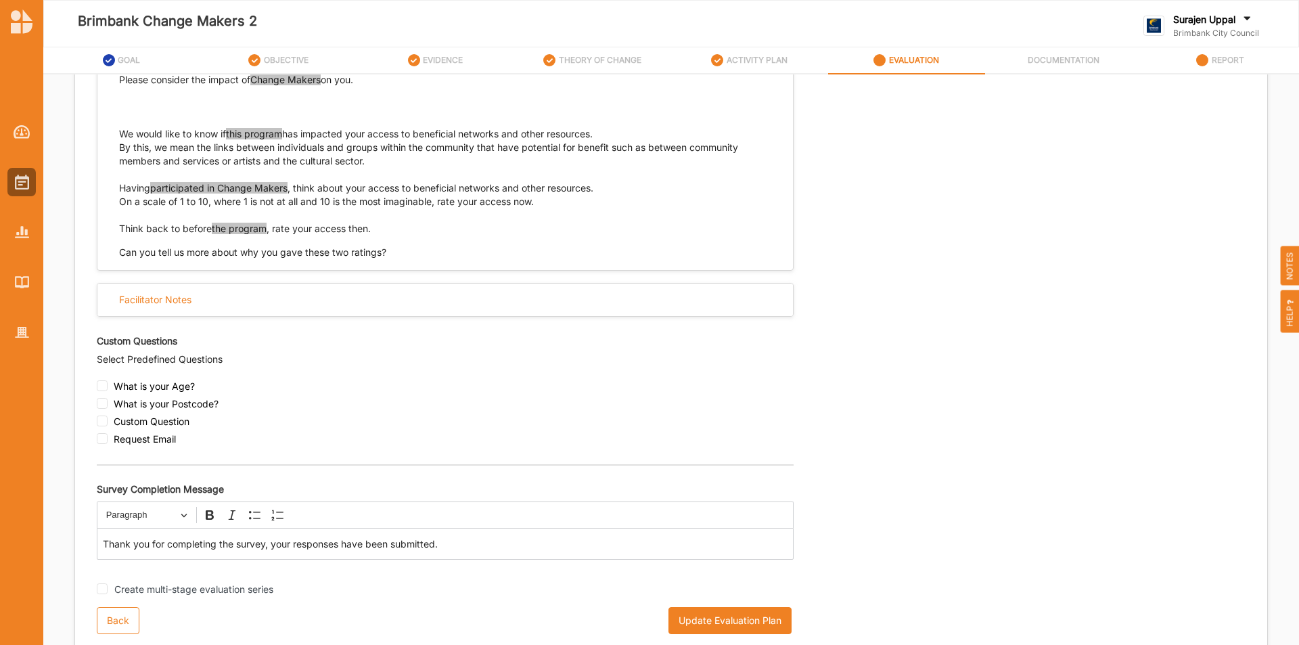
scroll to position [617, 0]
click at [774, 400] on div "Create multi-stage evaluation series" at bounding box center [671, 589] width 1149 height 36
click at [768, 400] on div "Create multi-stage evaluation series" at bounding box center [671, 589] width 1149 height 36
click at [787, 400] on div "Update Evaluation Plan" at bounding box center [731, 619] width 126 height 27
click at [743, 400] on button "Update Evaluation Plan" at bounding box center [729, 619] width 123 height 27
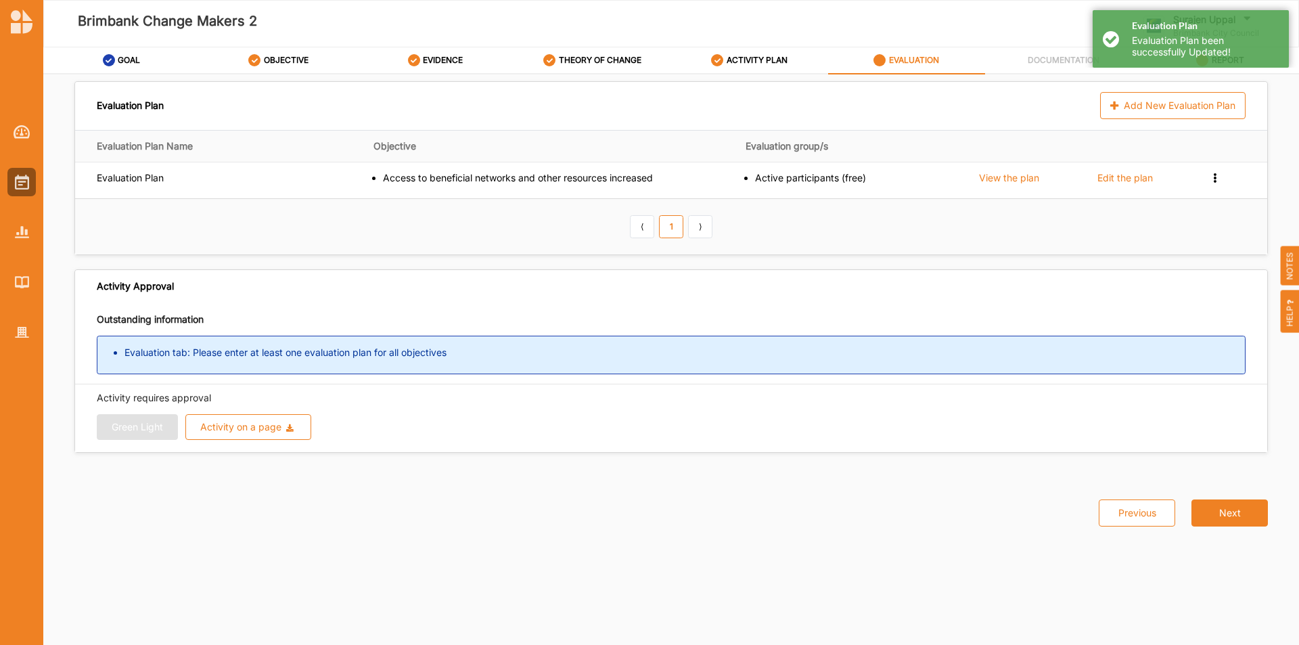
scroll to position [0, 0]
click at [856, 98] on div "Add New Evaluation Plan" at bounding box center [1172, 105] width 145 height 27
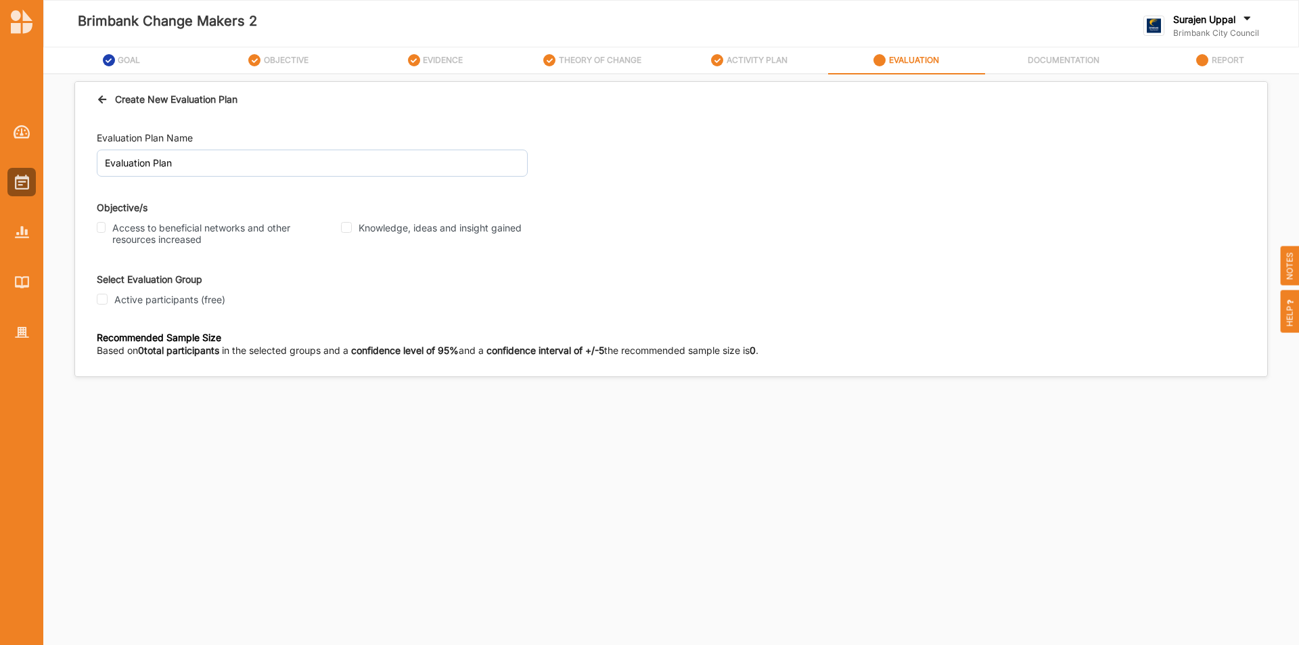
click at [352, 227] on div "Knowledge, ideas and insight gained" at bounding box center [459, 228] width 236 height 12
click at [348, 225] on input "Knowledge, ideas and insight gained" at bounding box center [346, 227] width 11 height 11
checkbox input "true"
click at [104, 230] on input "Access to beneficial networks and other resources increased" at bounding box center [101, 227] width 9 height 11
checkbox input "true"
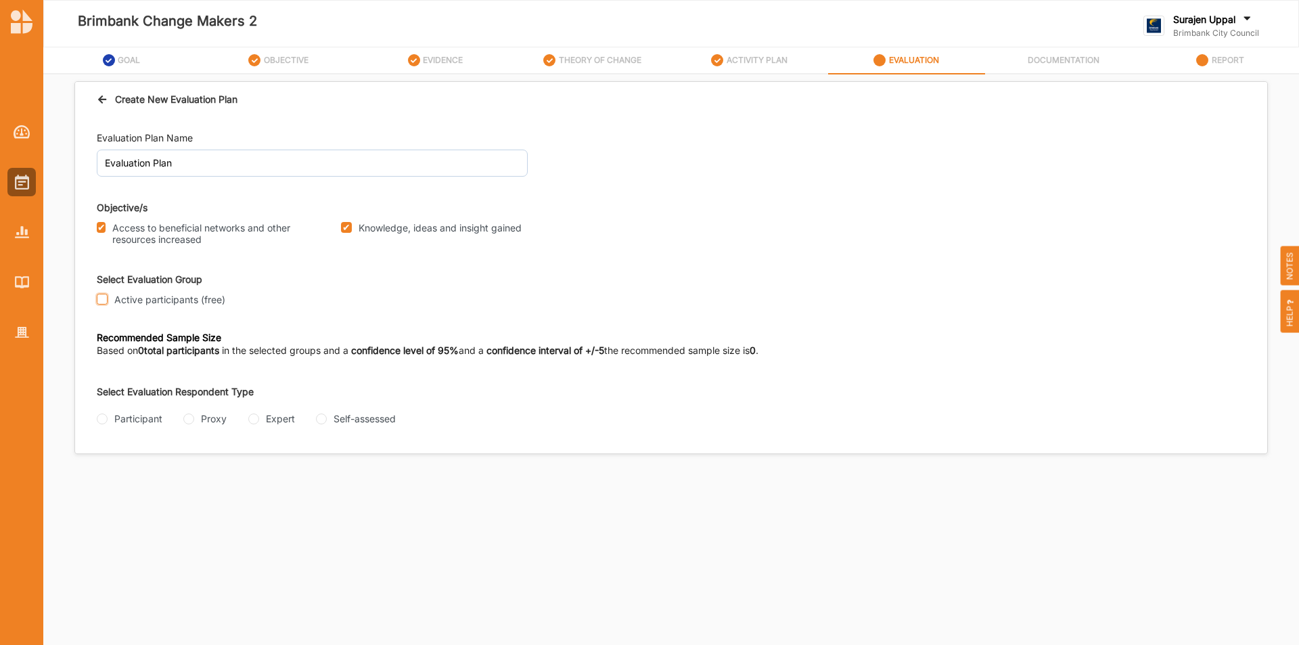
click at [100, 296] on input "Active participants (free)" at bounding box center [102, 299] width 11 height 11
checkbox input "true"
drag, startPoint x: 104, startPoint y: 417, endPoint x: 121, endPoint y: 410, distance: 18.5
click at [106, 400] on input "Participant" at bounding box center [102, 418] width 11 height 11
radio input "true"
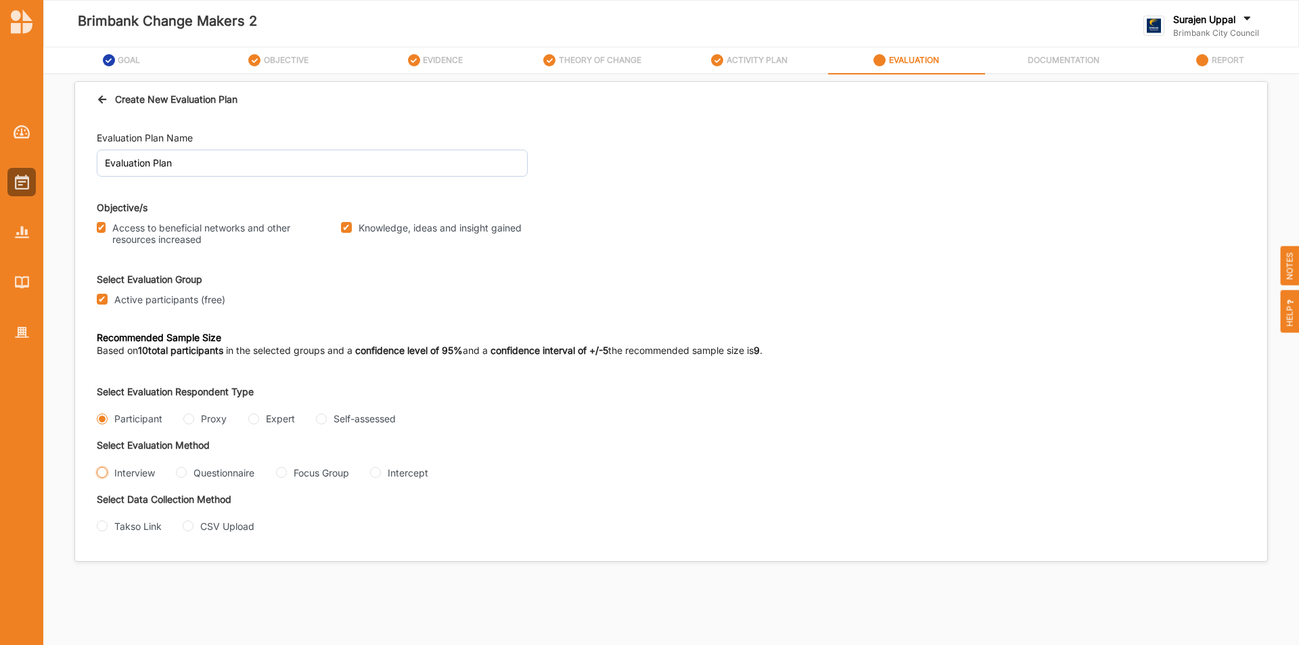
click at [104, 400] on input "Interview" at bounding box center [102, 472] width 11 height 11
radio input "true"
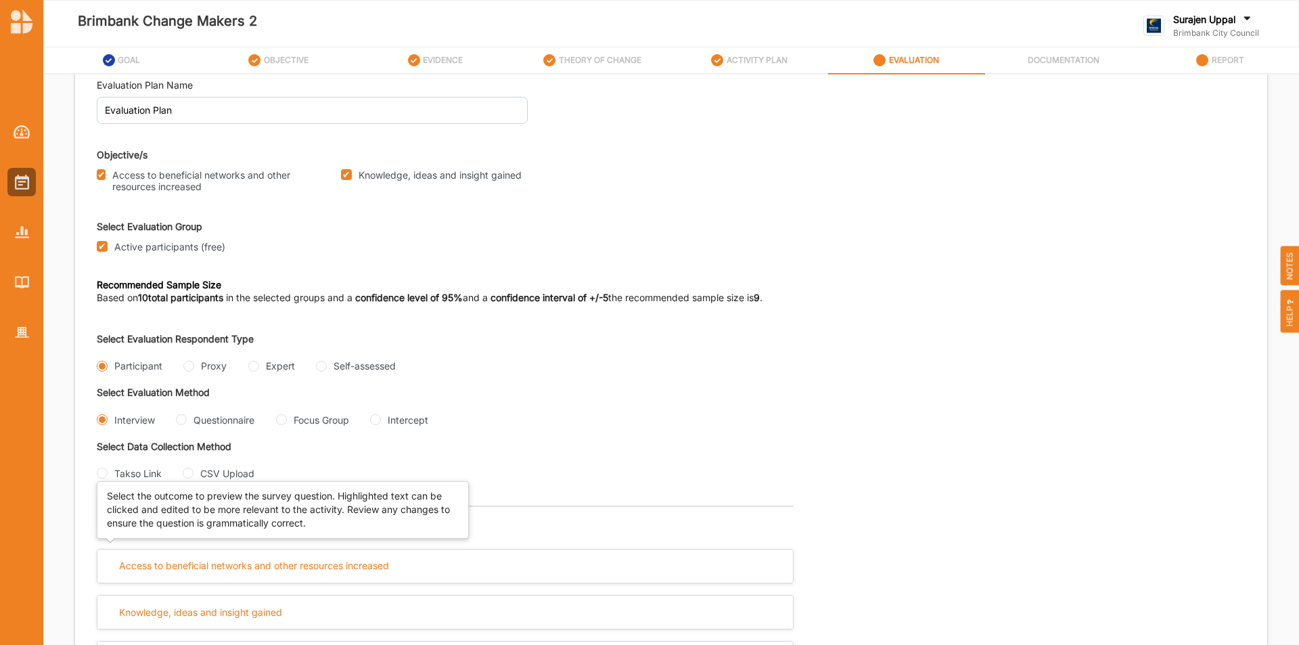
scroll to position [95, 0]
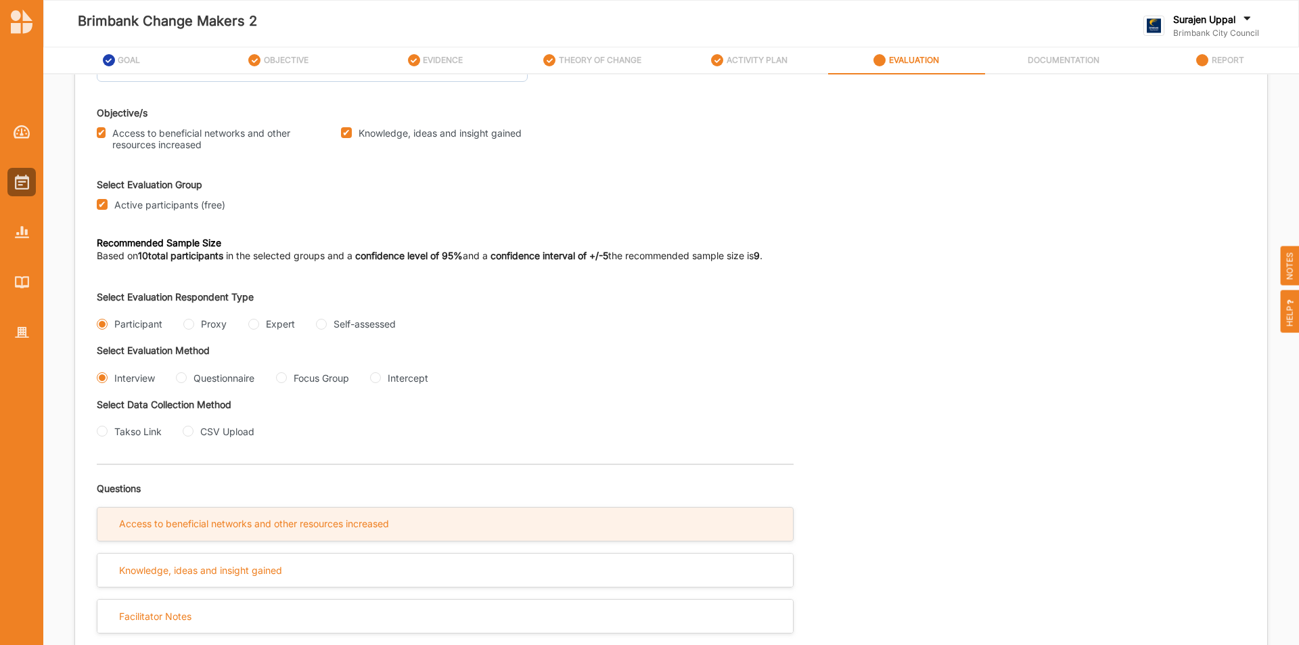
click at [520, 400] on div "Access to beneficial networks and other resources increased" at bounding box center [444, 523] width 695 height 33
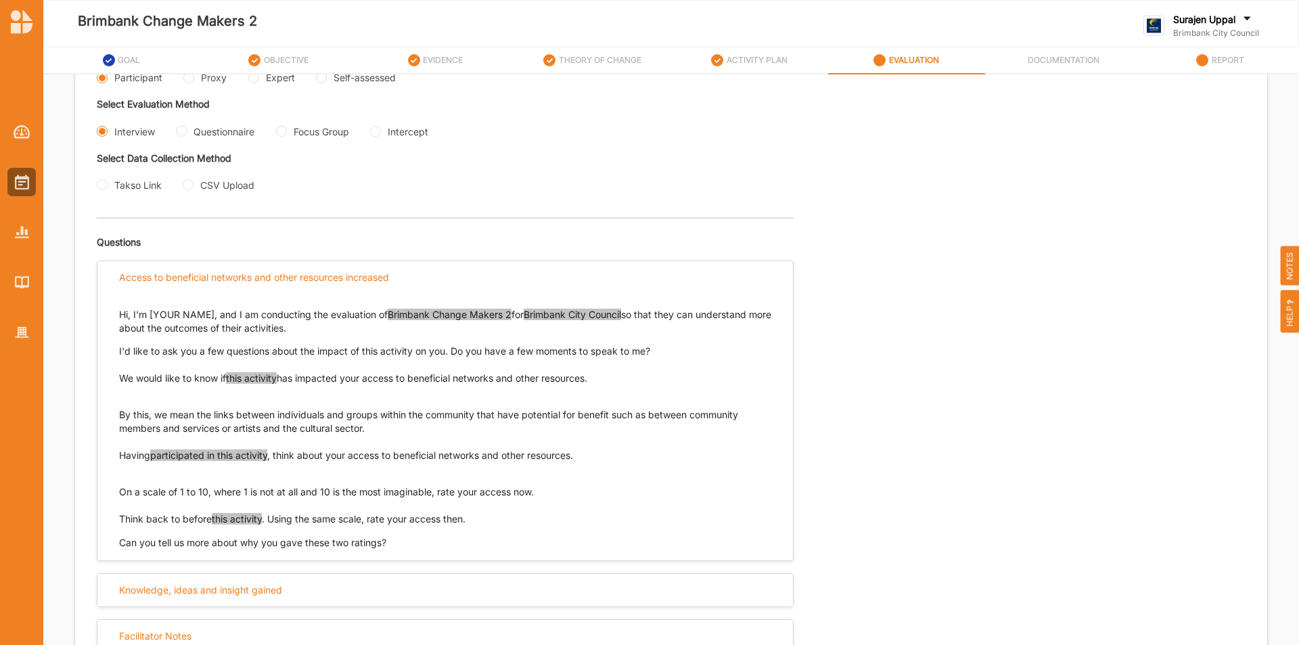
scroll to position [361, 0]
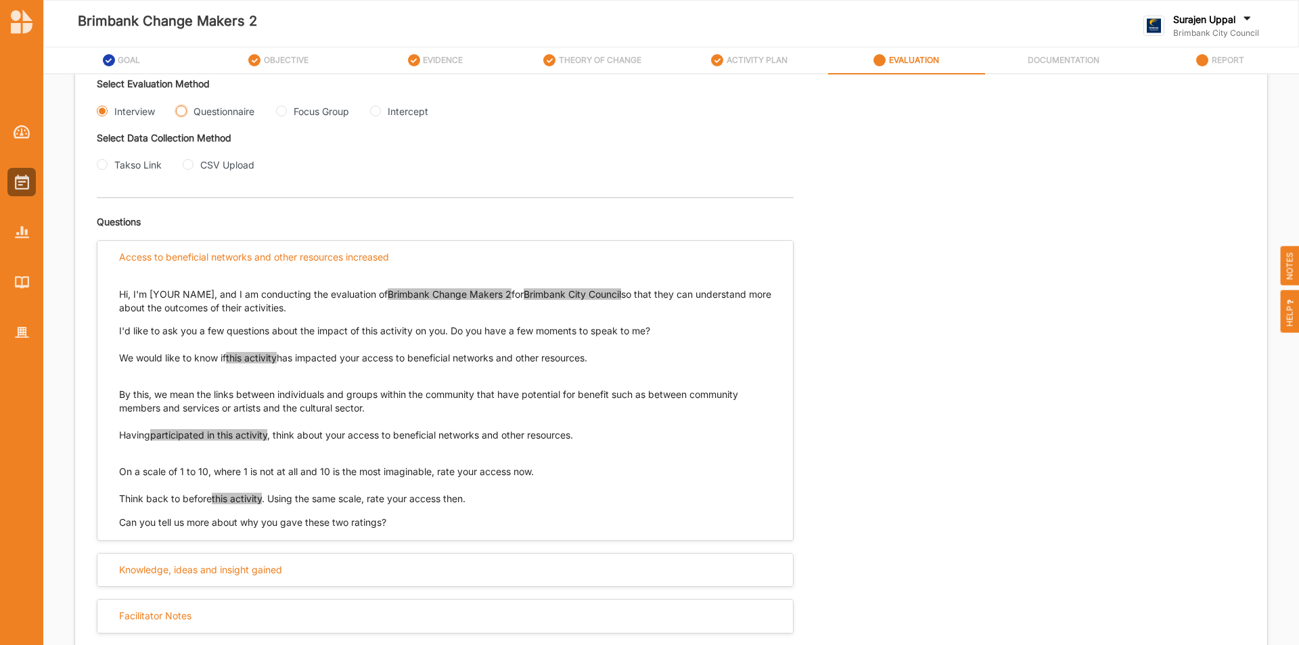
click at [182, 114] on input "Questionnaire" at bounding box center [181, 111] width 11 height 11
radio input "true"
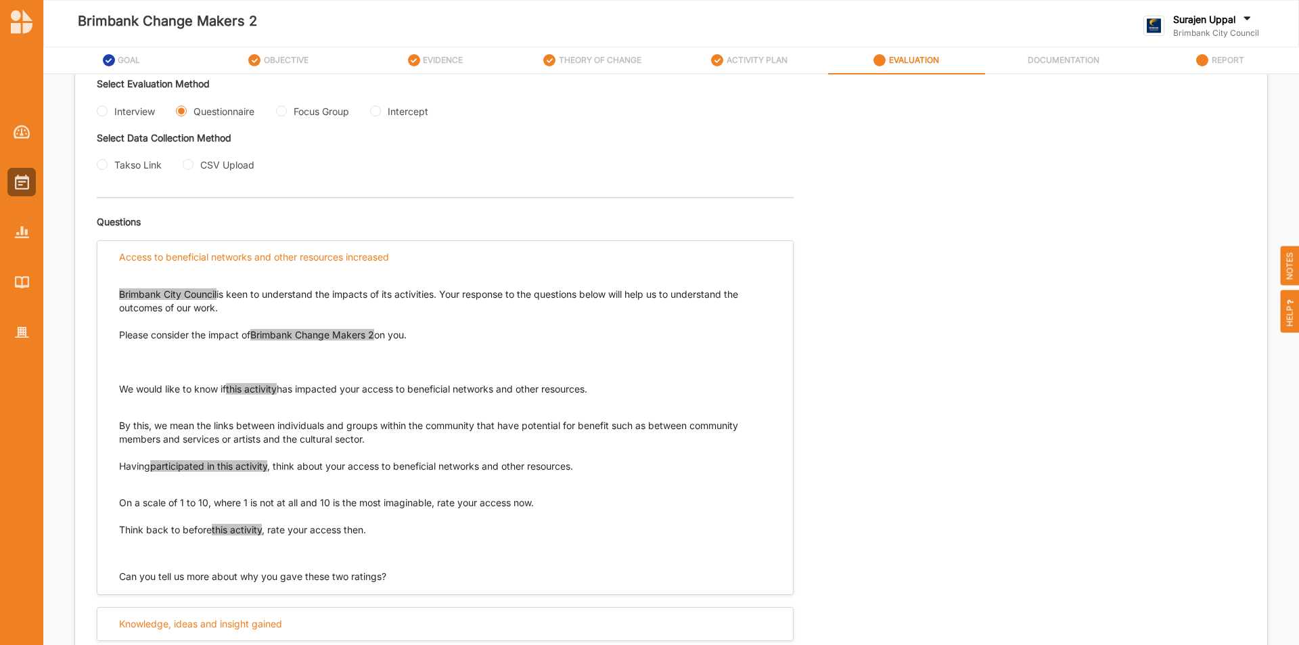
click at [284, 104] on div "Focus Group" at bounding box center [312, 111] width 73 height 14
click at [283, 116] on Group "Focus Group" at bounding box center [281, 111] width 11 height 11
radio Group "true"
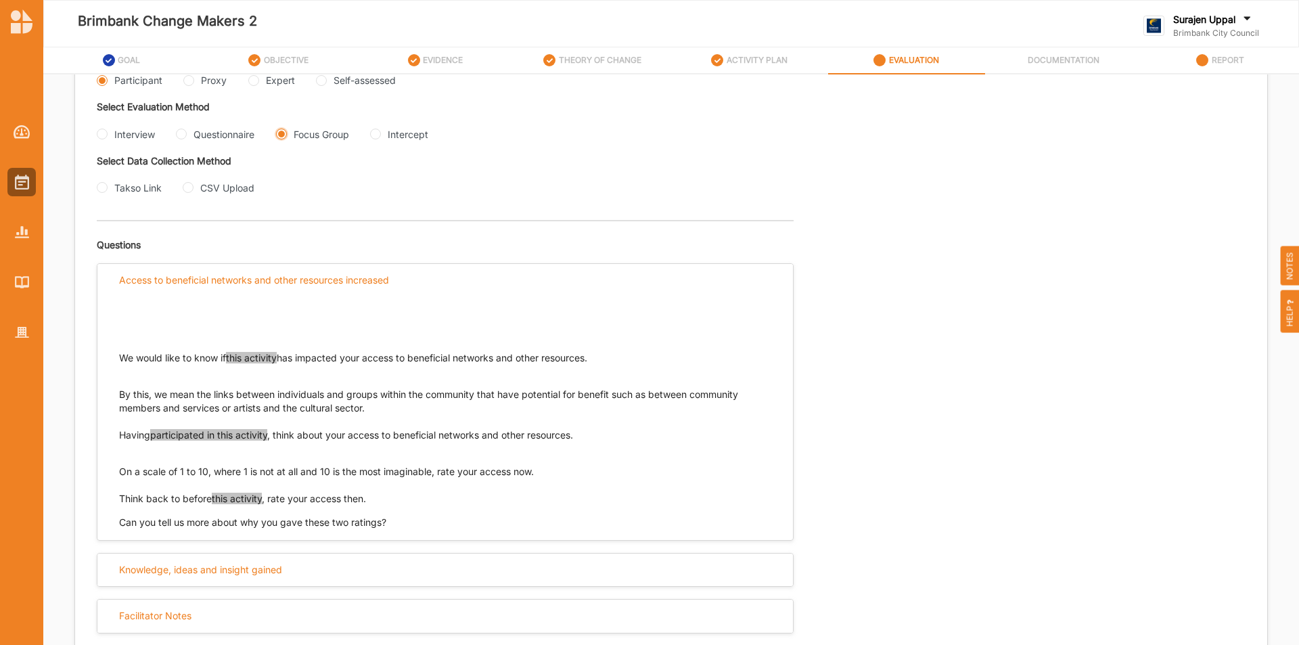
scroll to position [338, 0]
click at [185, 81] on input "Proxy" at bounding box center [188, 80] width 11 height 11
radio input "true"
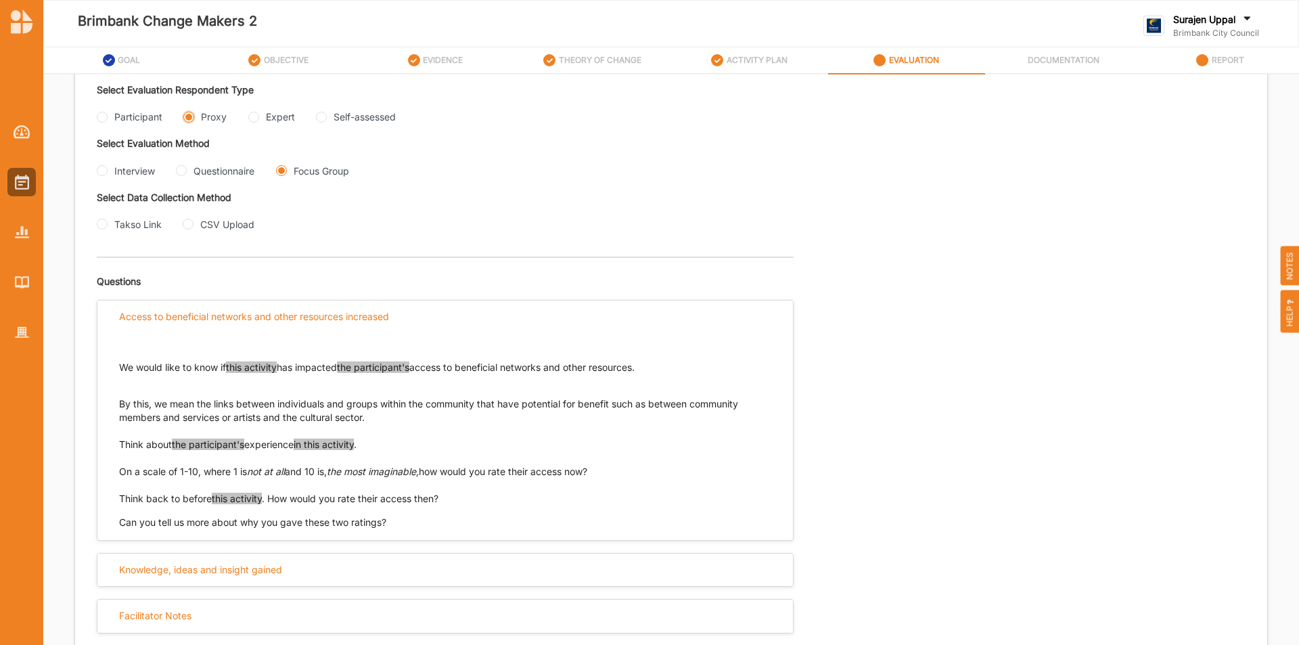
scroll to position [302, 0]
click at [251, 118] on input "Expert" at bounding box center [253, 117] width 11 height 11
radio input "true"
click at [101, 124] on div "Participant" at bounding box center [130, 117] width 66 height 14
click at [105, 107] on div "Select Evaluation Respondent Type Participant Proxy Expert Self-assessed" at bounding box center [384, 110] width 574 height 53
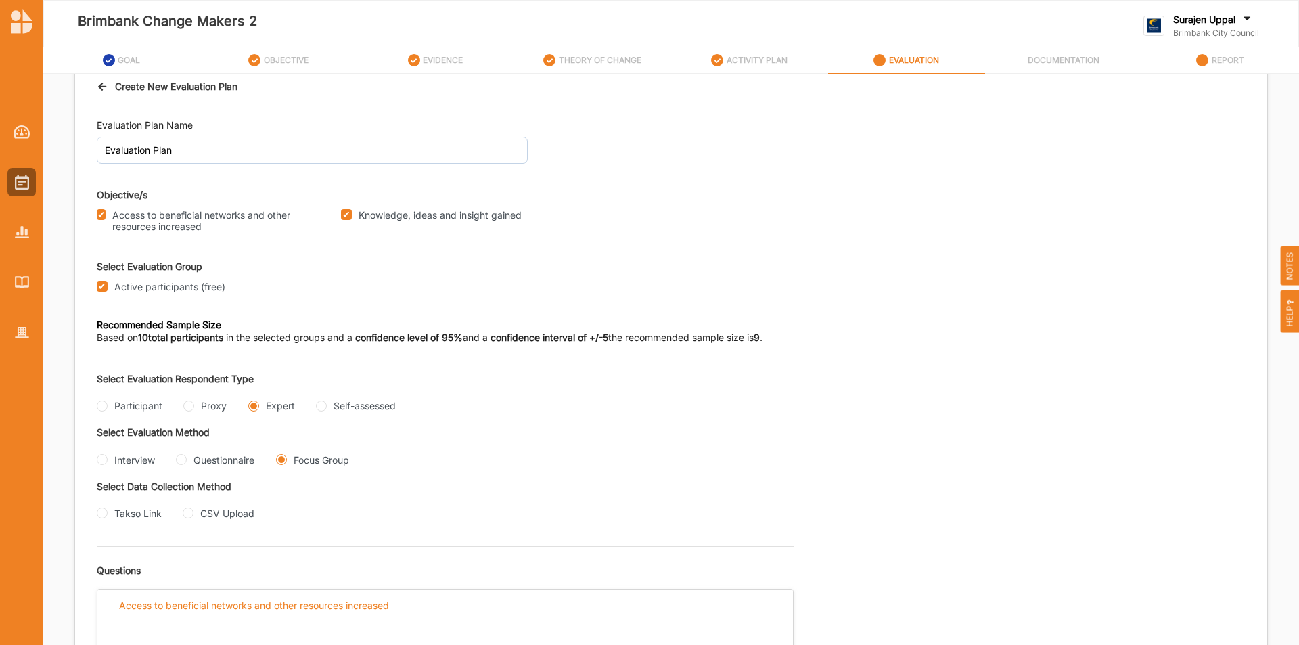
scroll to position [0, 0]
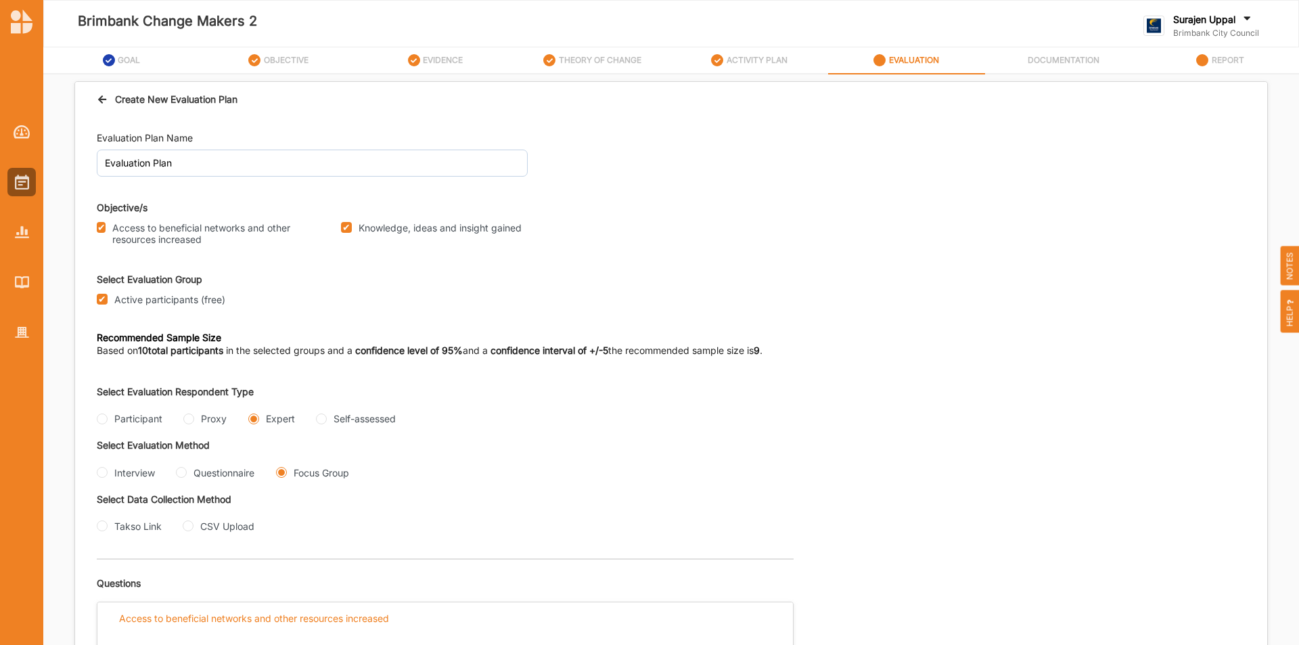
click at [167, 91] on div "Create New Evaluation Plan" at bounding box center [671, 99] width 1192 height 35
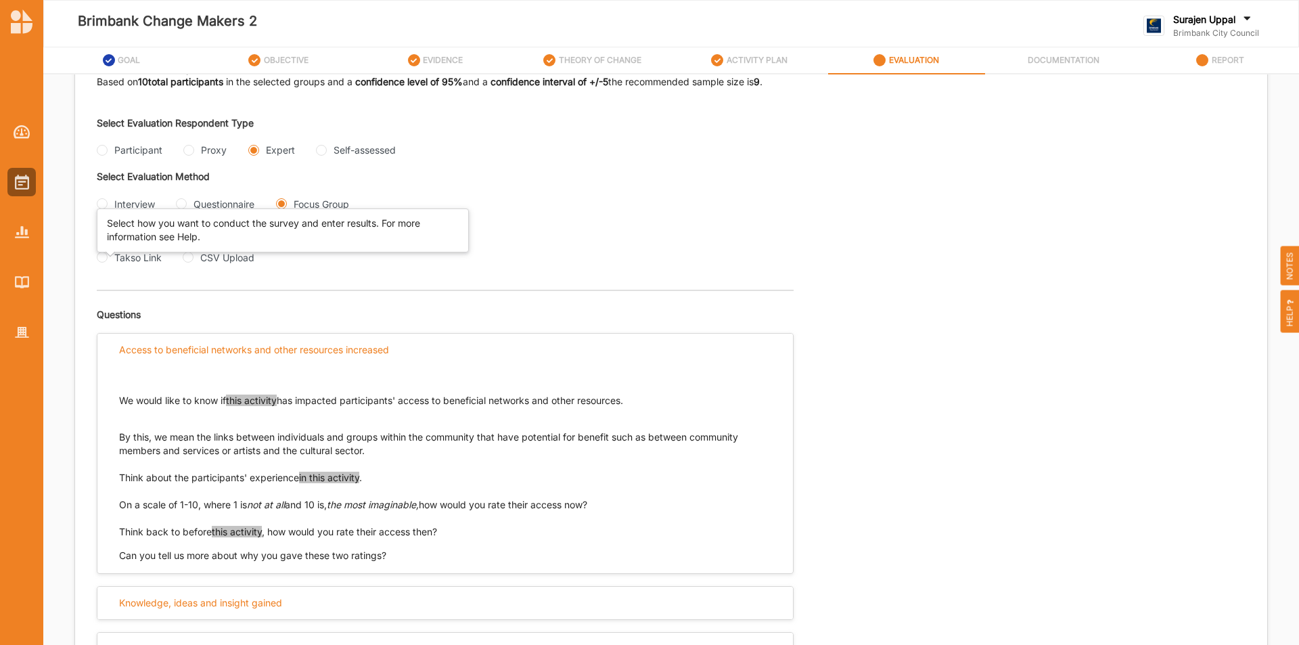
scroll to position [302, 0]
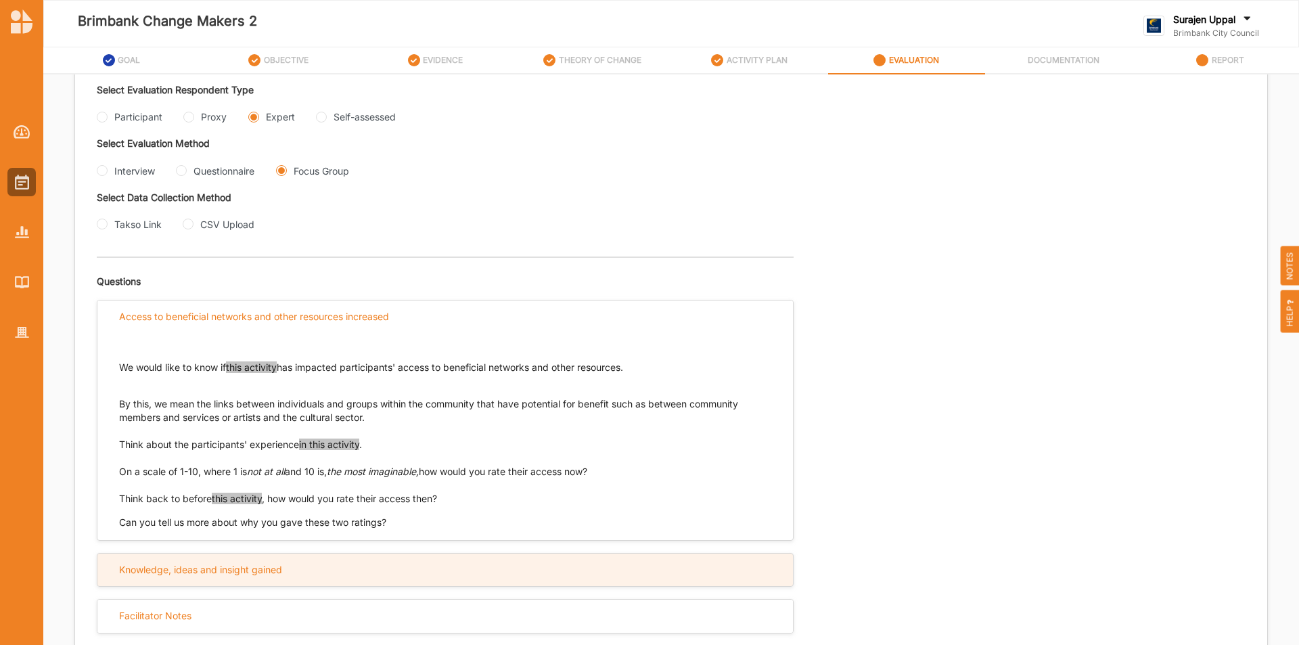
click at [277, 400] on div "Knowledge, ideas and insight gained" at bounding box center [200, 570] width 163 height 12
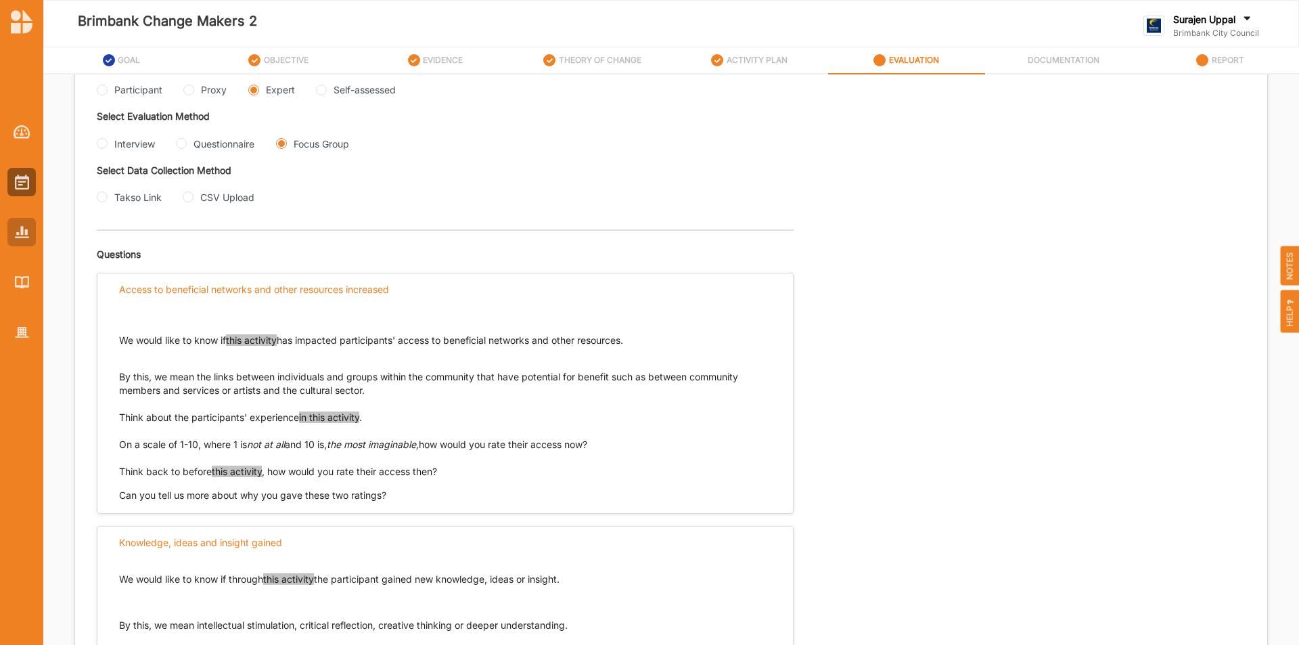
scroll to position [328, 0]
click at [193, 92] on input "Proxy" at bounding box center [188, 90] width 11 height 11
radio input "true"
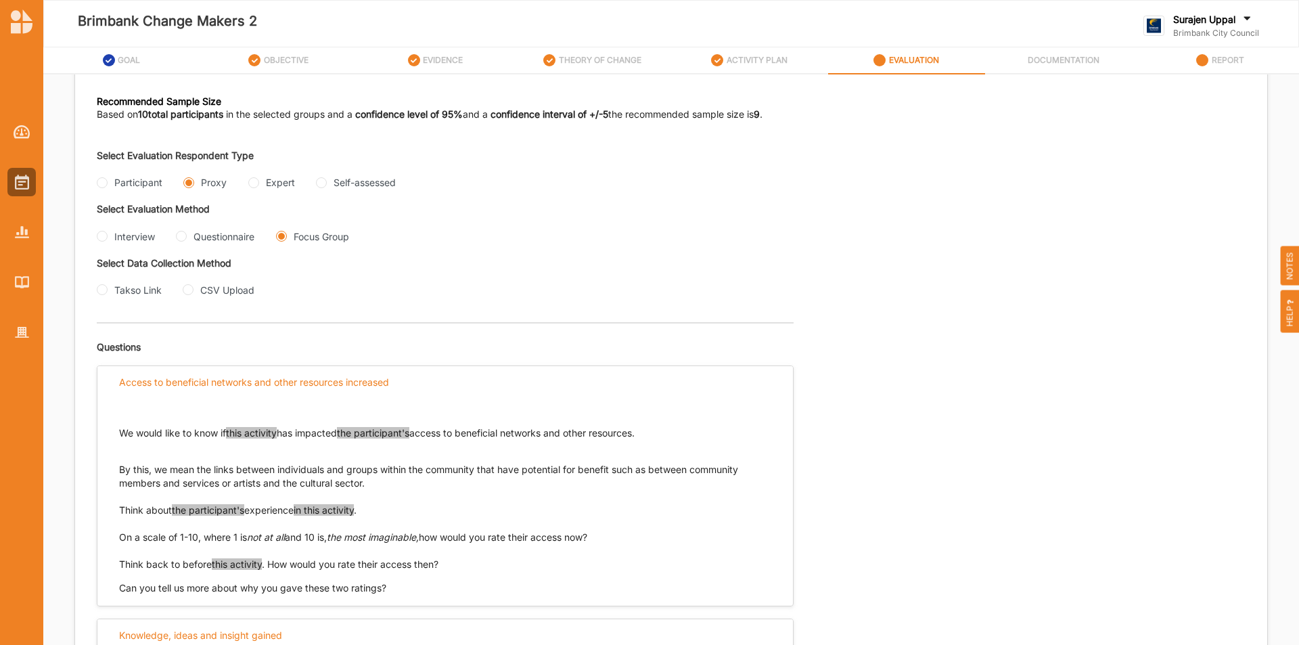
scroll to position [156, 0]
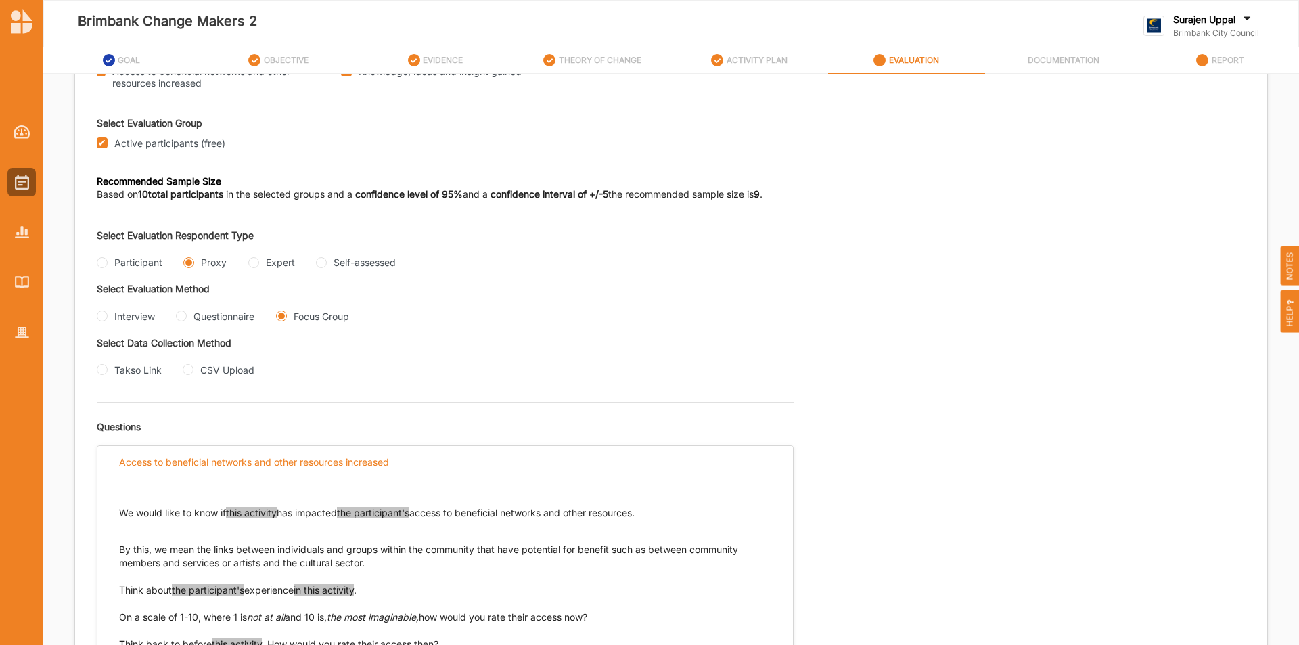
click at [106, 254] on div "Select Evaluation Respondent Type Participant Proxy Expert Self-assessed" at bounding box center [384, 255] width 574 height 53
drag, startPoint x: 102, startPoint y: 265, endPoint x: 160, endPoint y: 269, distance: 58.4
click at [102, 264] on input "Participant" at bounding box center [102, 262] width 11 height 11
radio input "true"
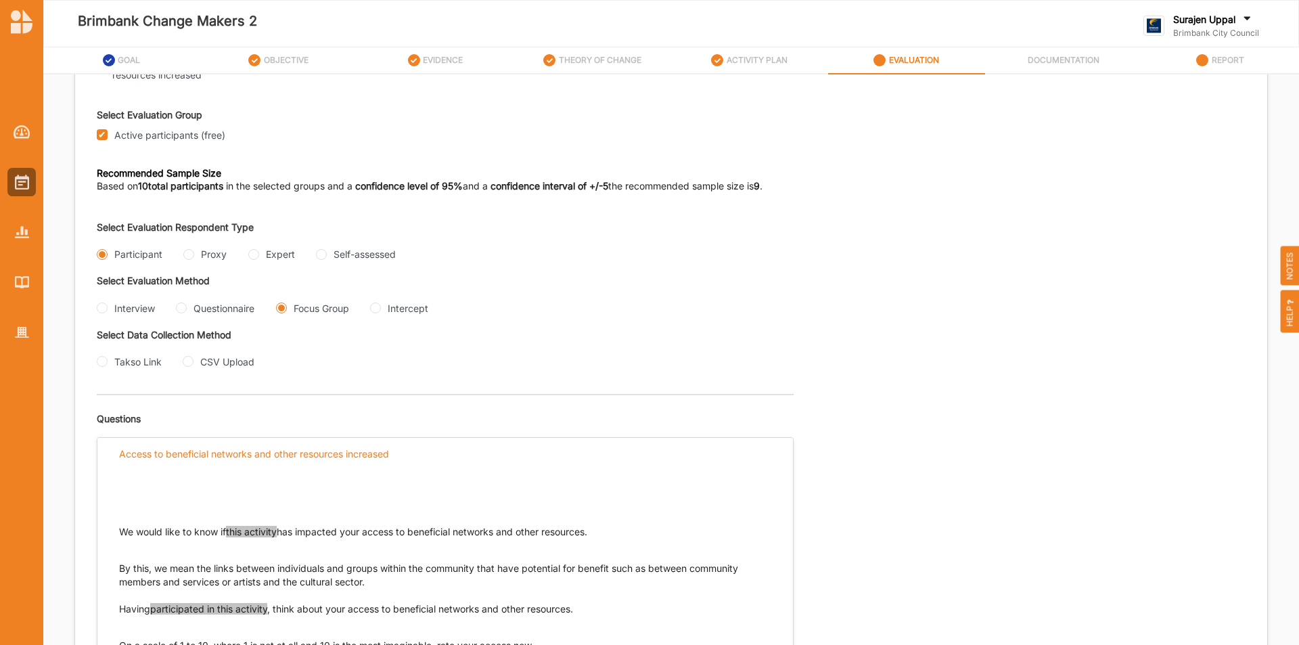
scroll to position [152, 0]
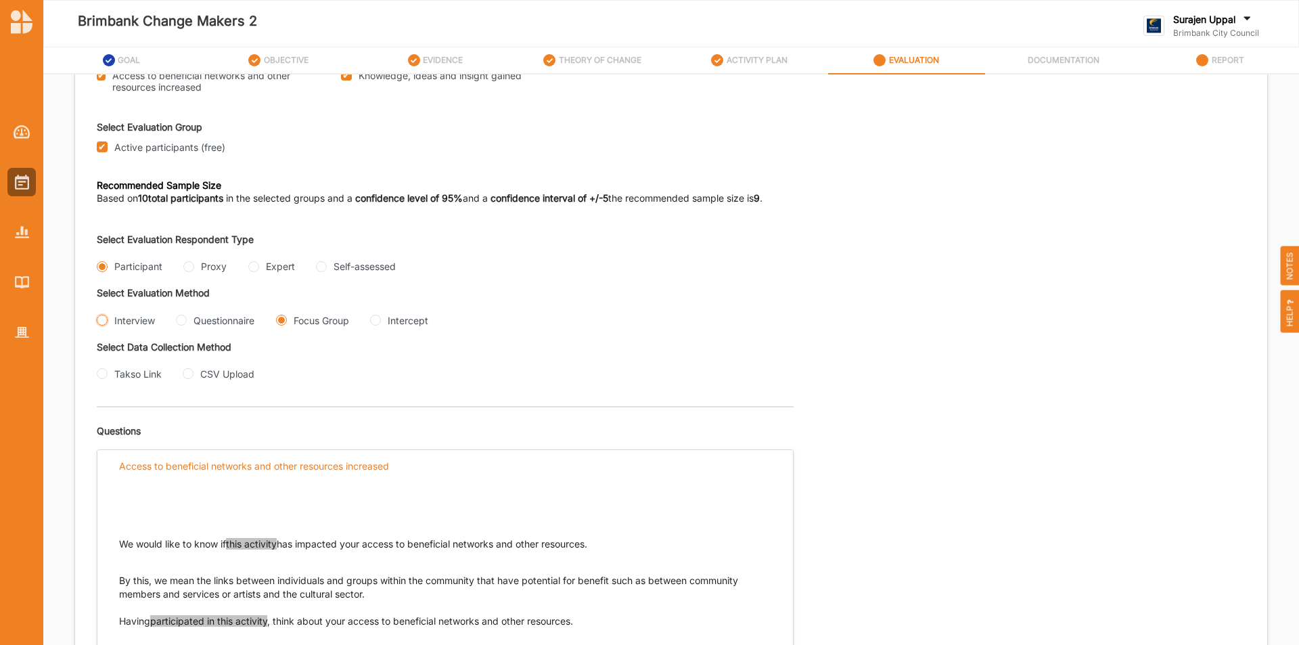
click at [99, 323] on input "Interview" at bounding box center [102, 320] width 11 height 11
radio input "true"
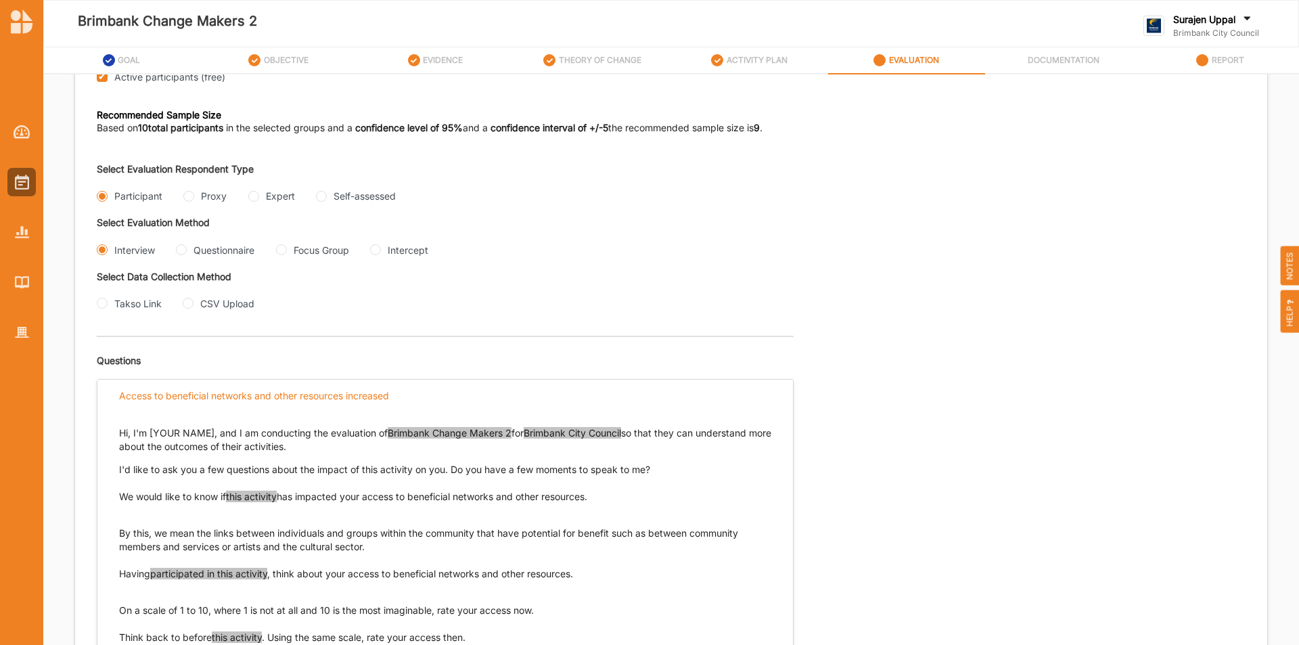
scroll to position [220, 0]
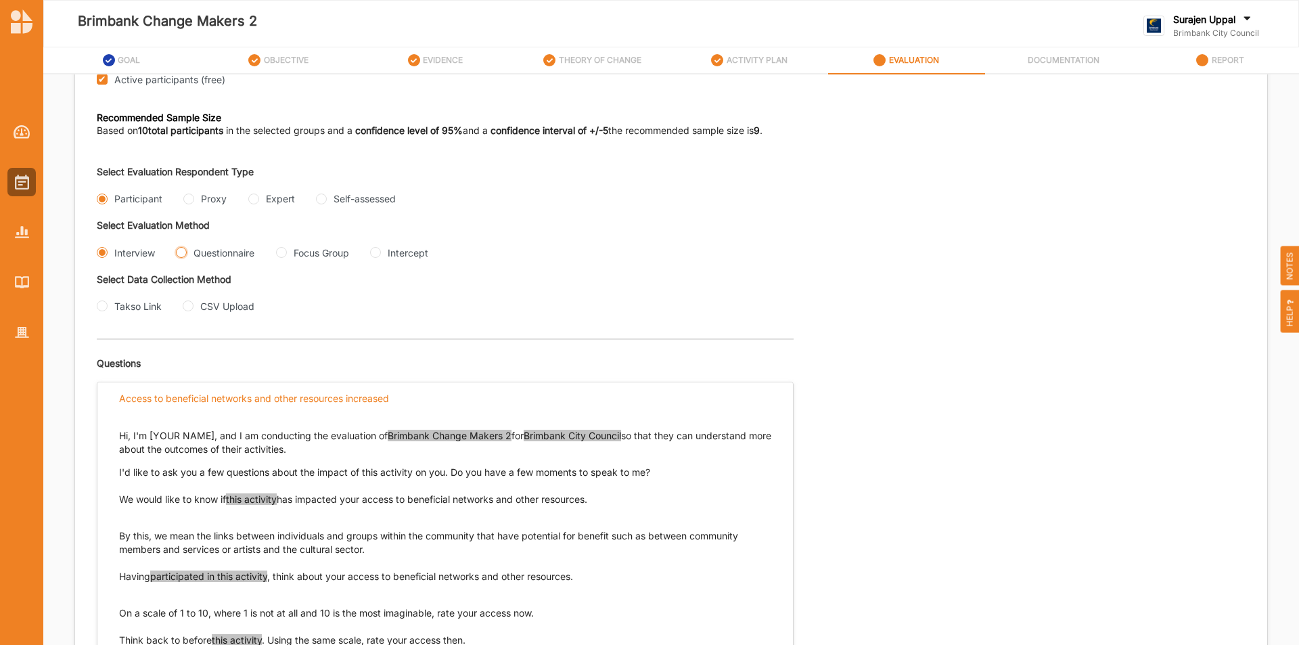
click at [179, 252] on input "Questionnaire" at bounding box center [181, 252] width 11 height 11
radio input "true"
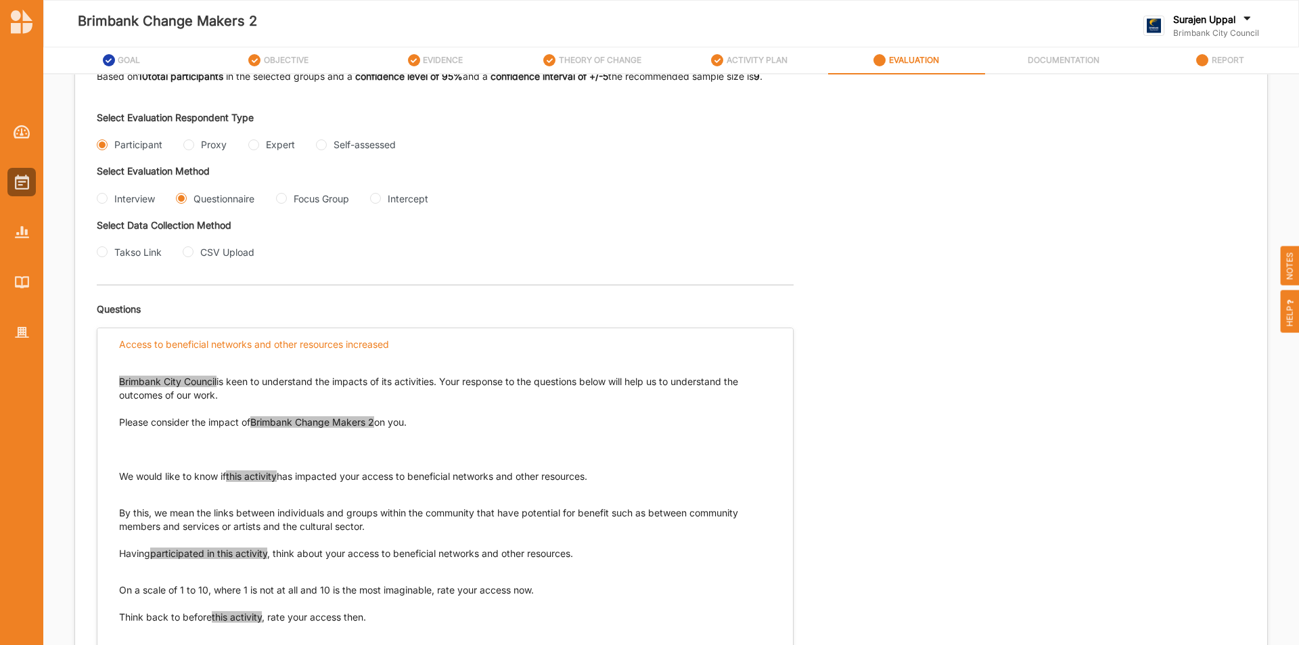
scroll to position [198, 0]
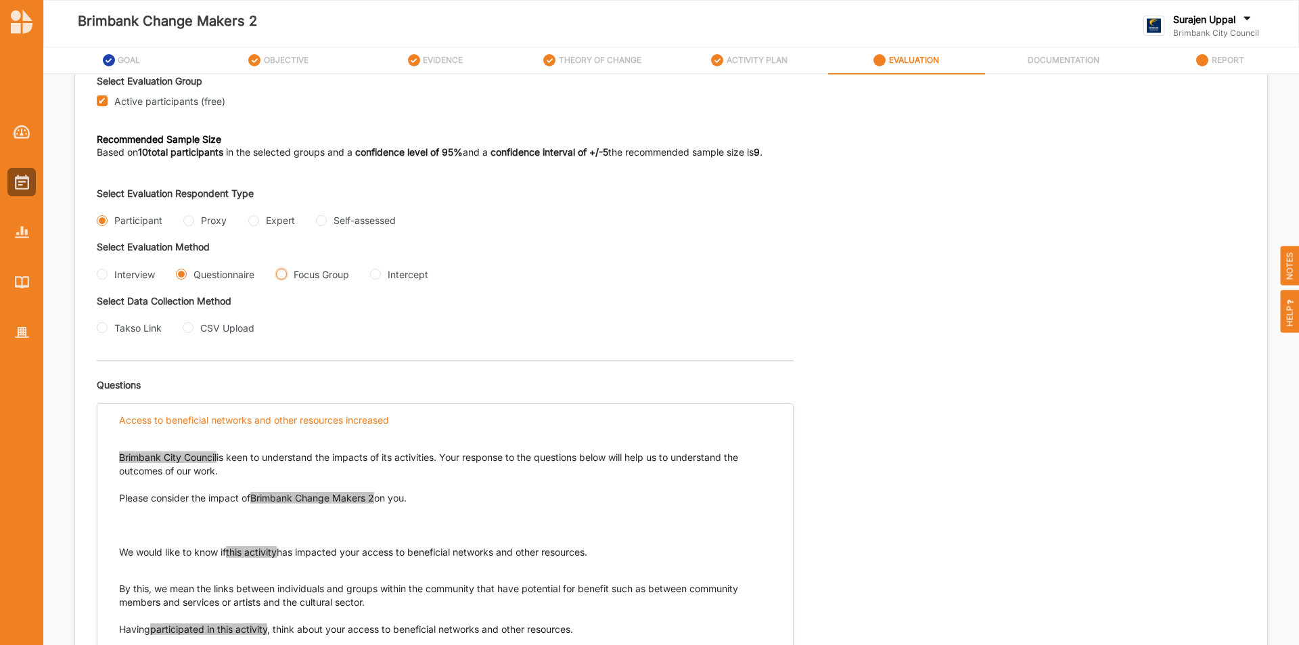
click at [284, 276] on Group "Focus Group" at bounding box center [281, 274] width 11 height 11
radio Group "true"
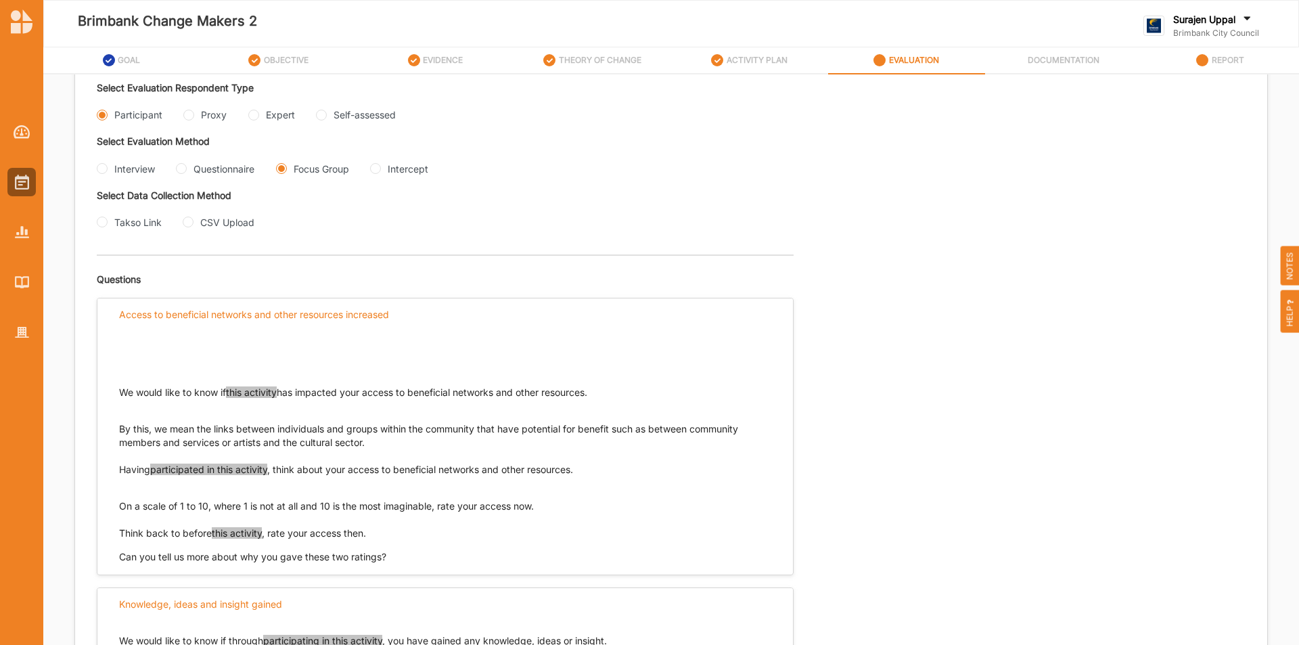
scroll to position [266, 0]
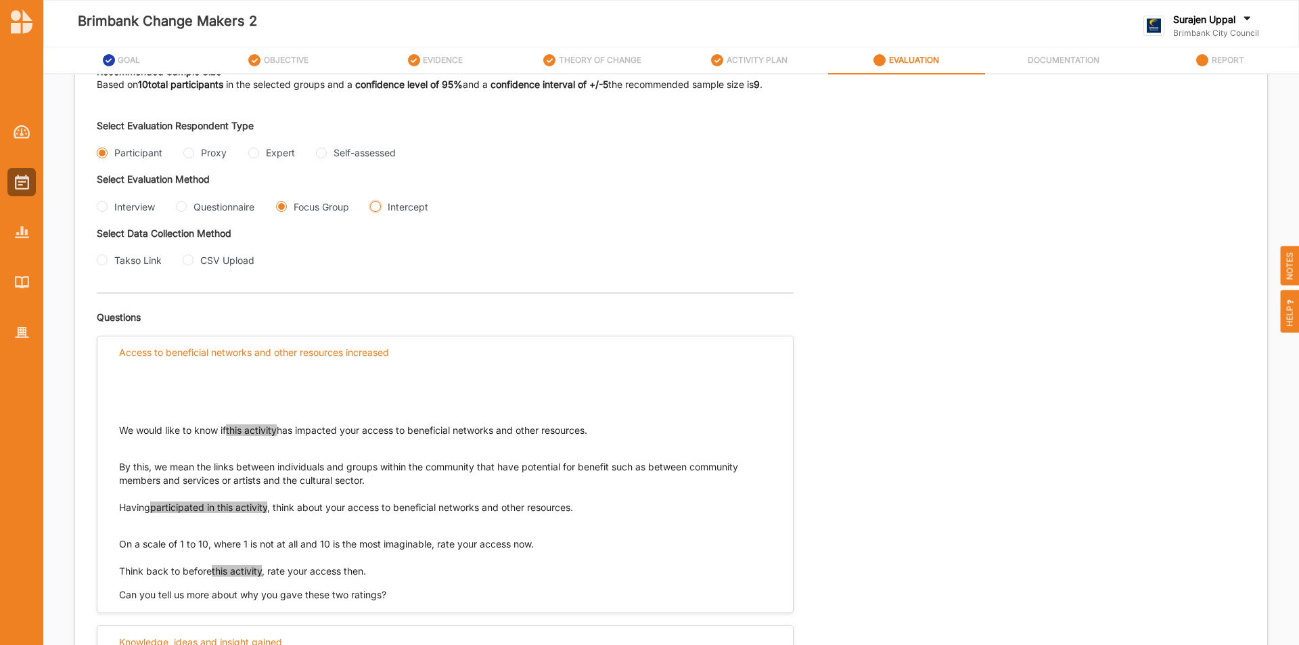
click at [377, 203] on input "Intercept" at bounding box center [375, 206] width 11 height 11
radio input "true"
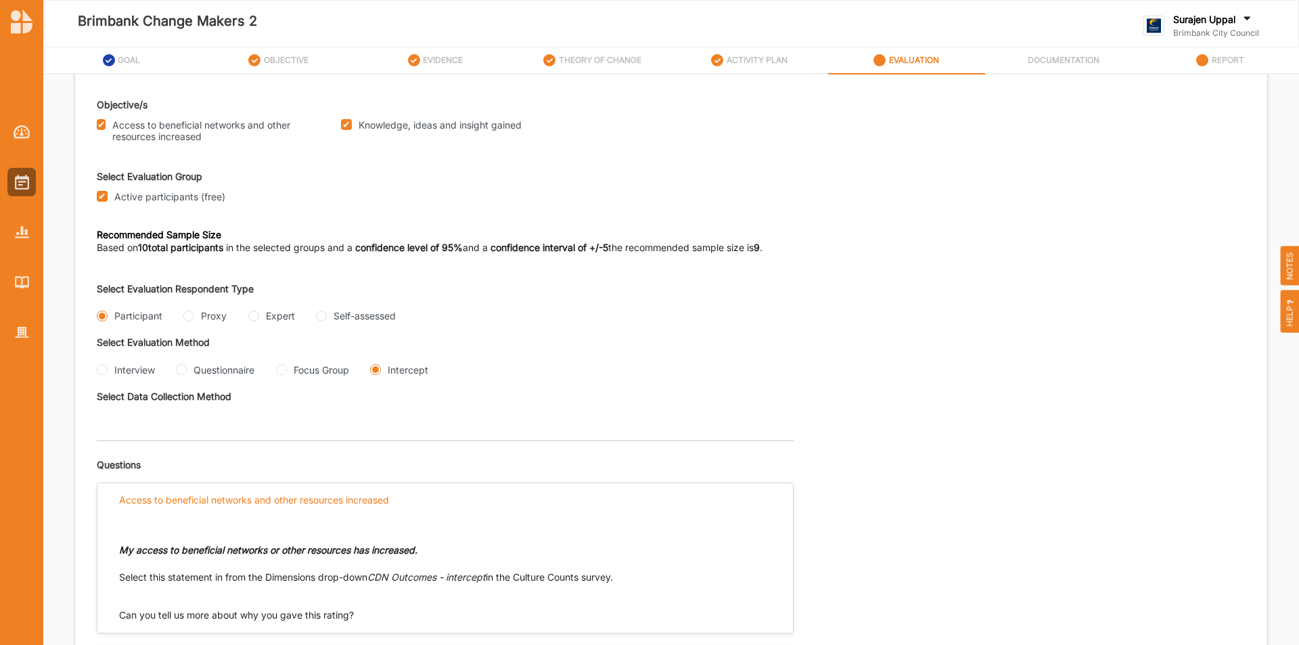
scroll to position [0, 0]
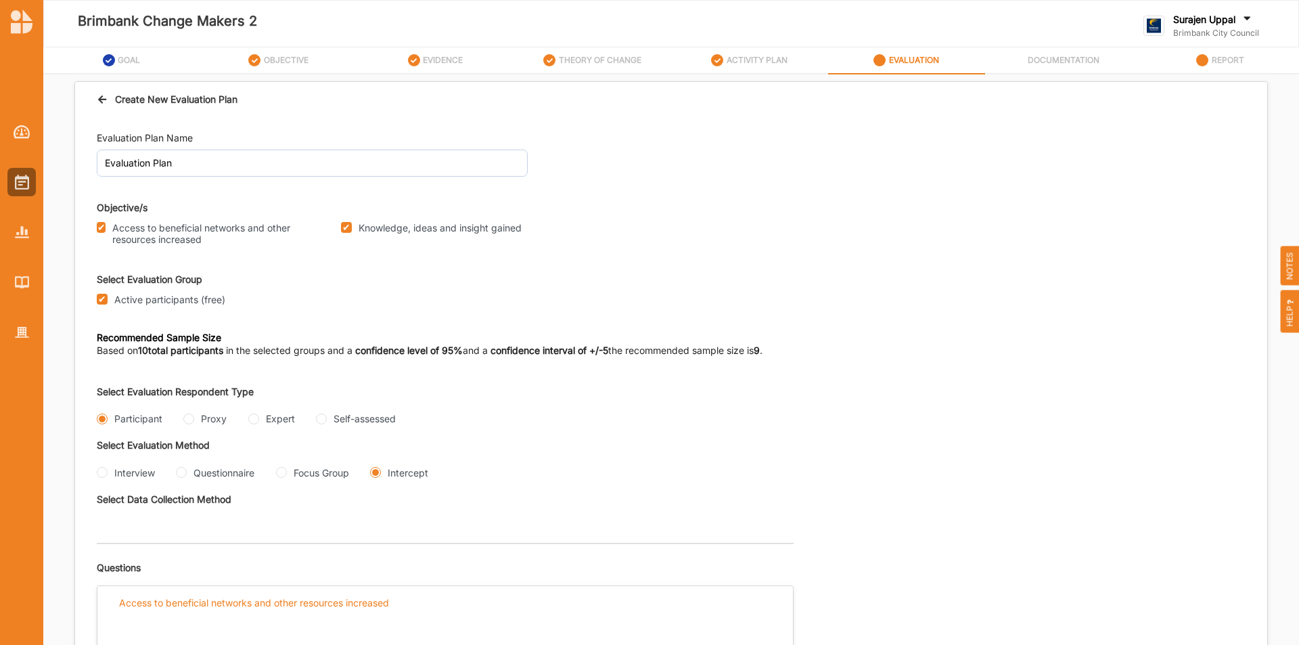
click at [104, 100] on icon at bounding box center [103, 97] width 12 height 9
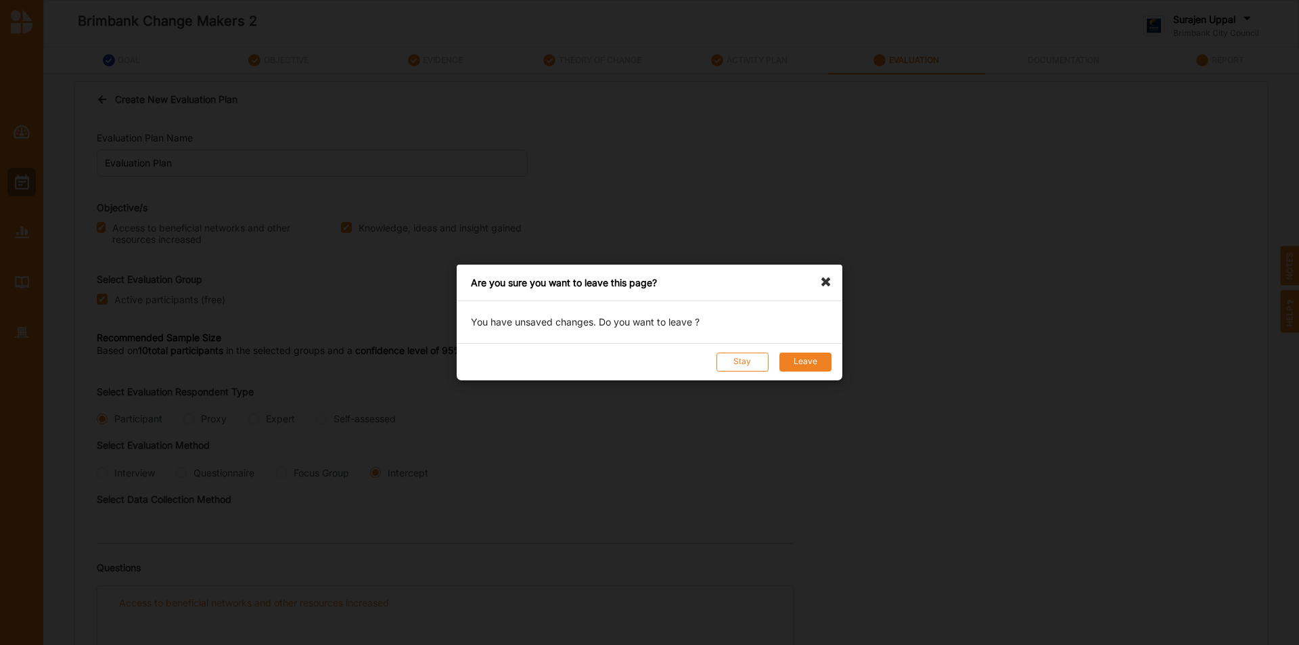
click at [818, 354] on button "Leave" at bounding box center [805, 361] width 52 height 19
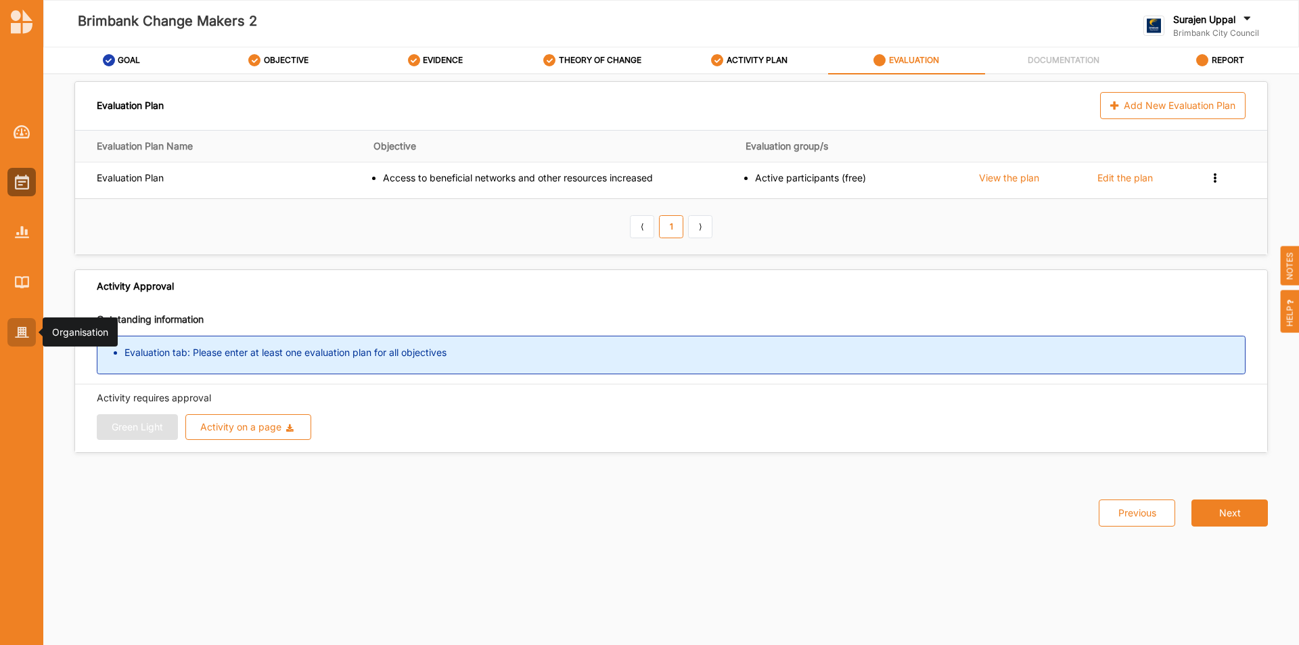
click at [22, 327] on img at bounding box center [22, 333] width 14 height 12
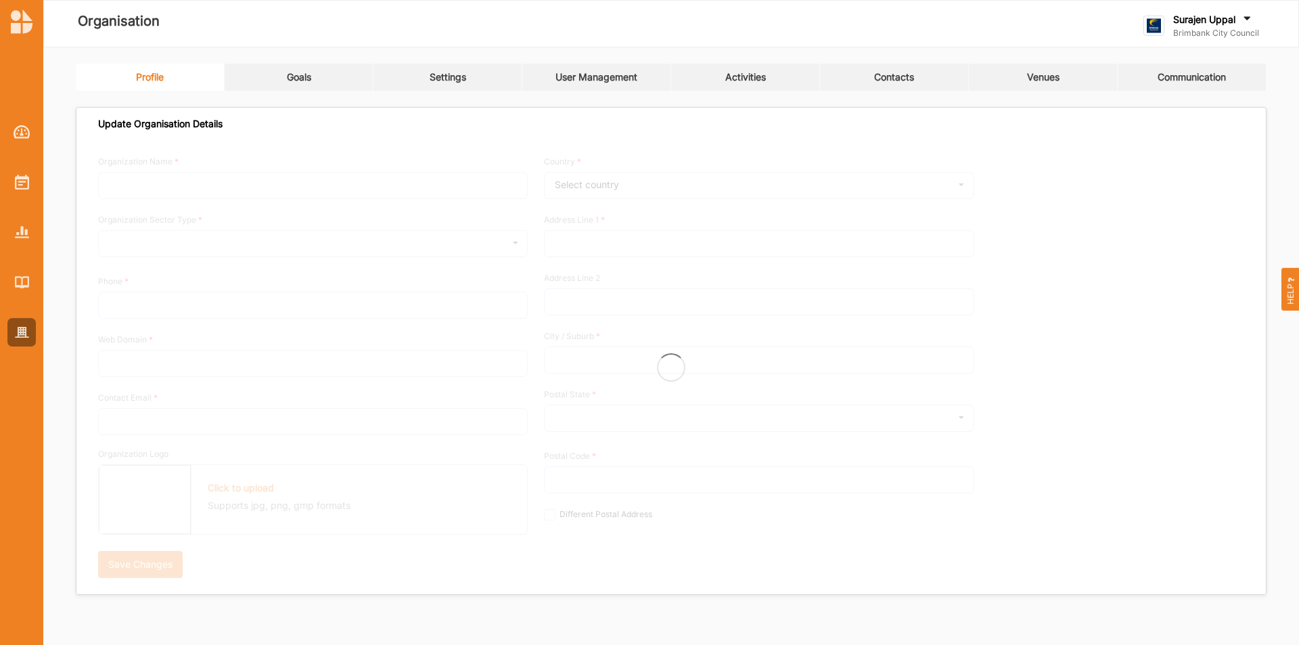
type input "Brimbank City Council"
type input "[PHONE_NUMBER]"
type input "[DOMAIN_NAME]"
type input "[EMAIL_ADDRESS][DOMAIN_NAME]"
type input "[STREET_ADDRESS]"
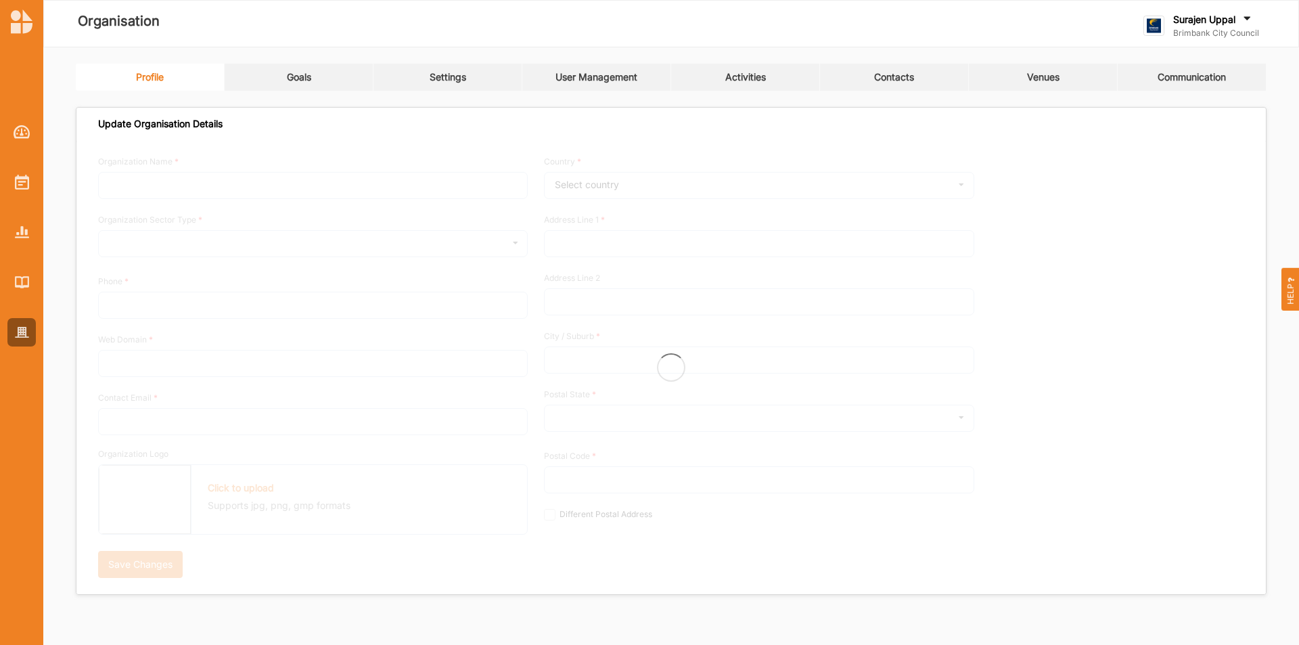
type input "Sunshine"
type input "3020"
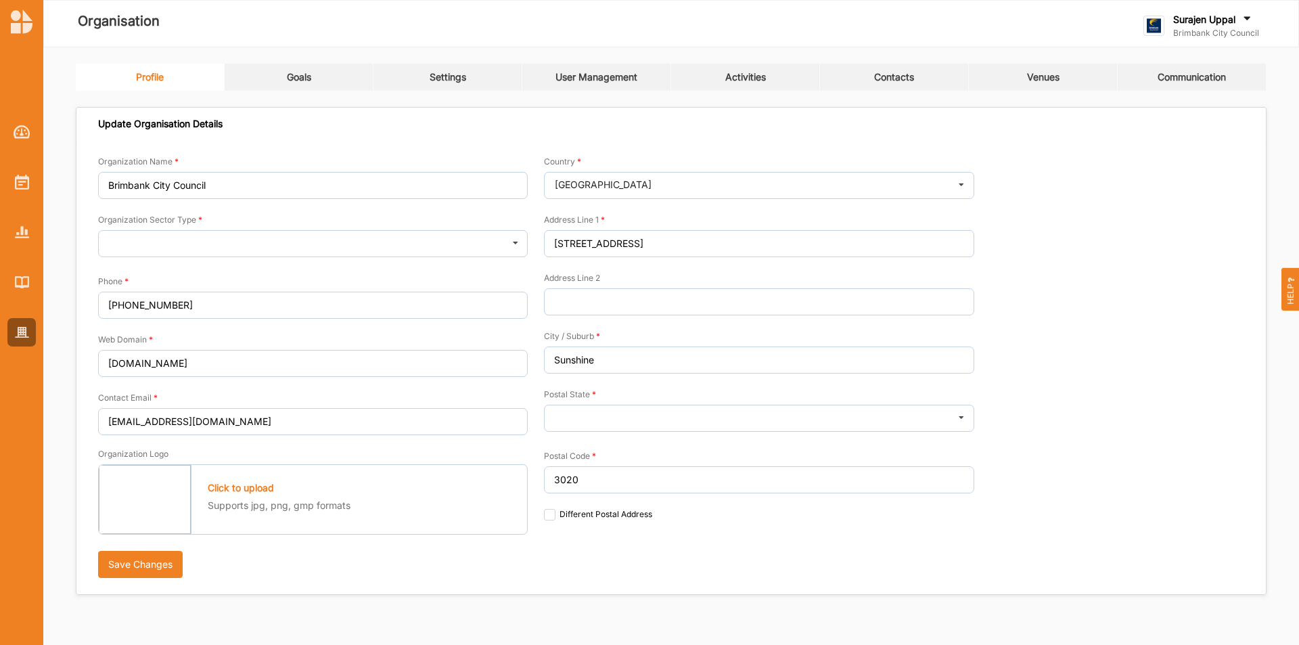
click at [450, 80] on div "Settings" at bounding box center [448, 77] width 37 height 12
